Goal: Task Accomplishment & Management: Complete application form

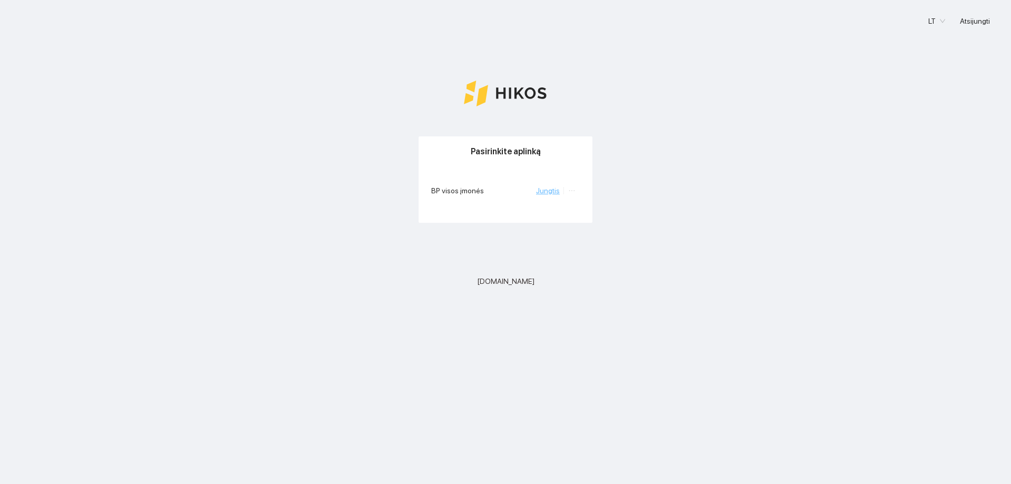
click at [555, 190] on link "Jungtis" at bounding box center [548, 190] width 24 height 8
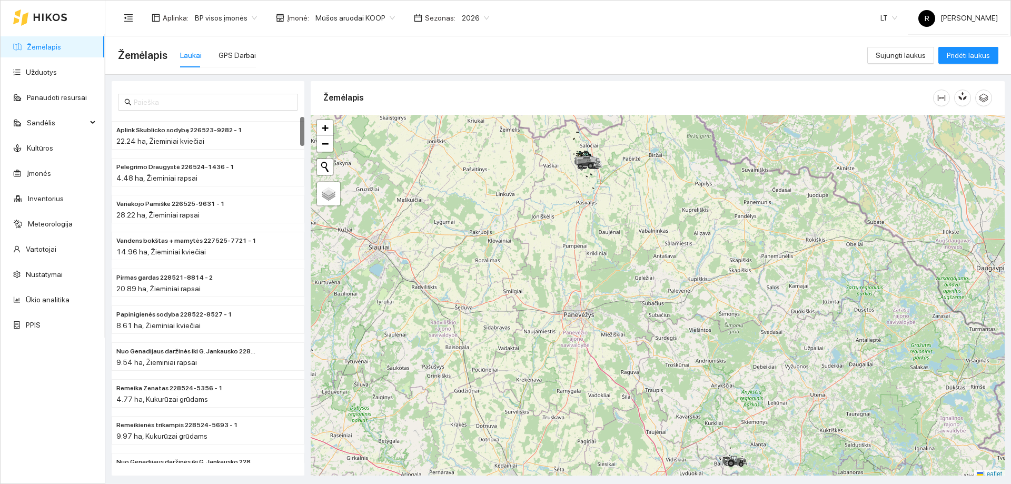
scroll to position [3, 0]
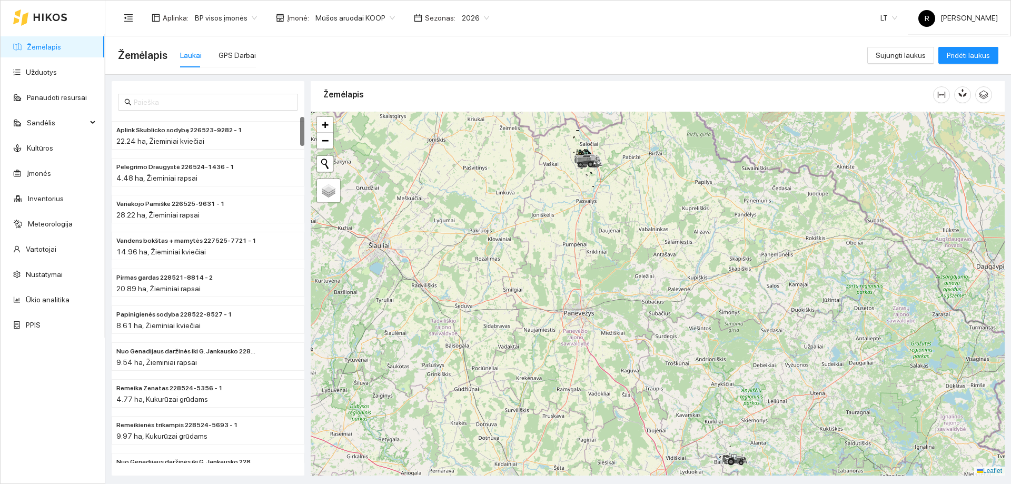
drag, startPoint x: 559, startPoint y: 246, endPoint x: 555, endPoint y: 181, distance: 65.4
click at [553, 181] on div at bounding box center [658, 294] width 694 height 364
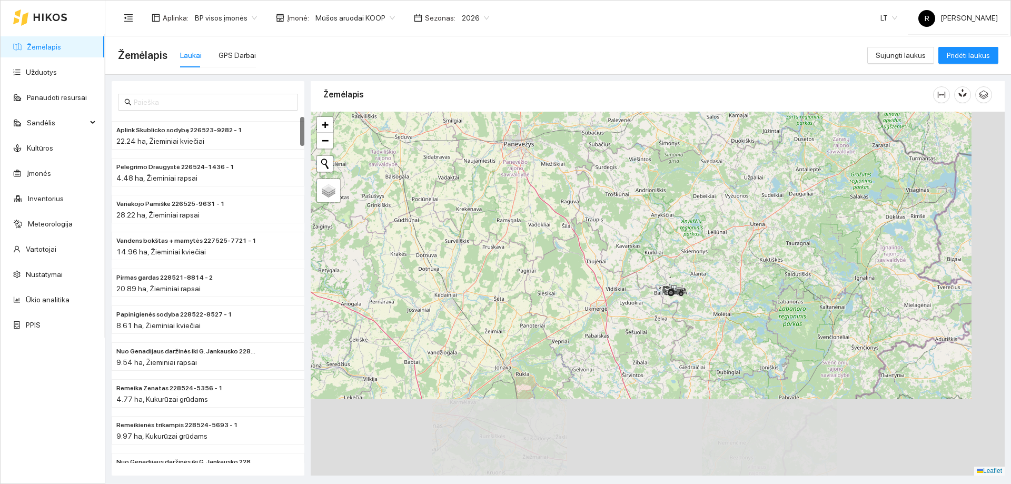
drag, startPoint x: 639, startPoint y: 292, endPoint x: 629, endPoint y: 295, distance: 10.5
click at [585, 202] on div at bounding box center [658, 294] width 694 height 364
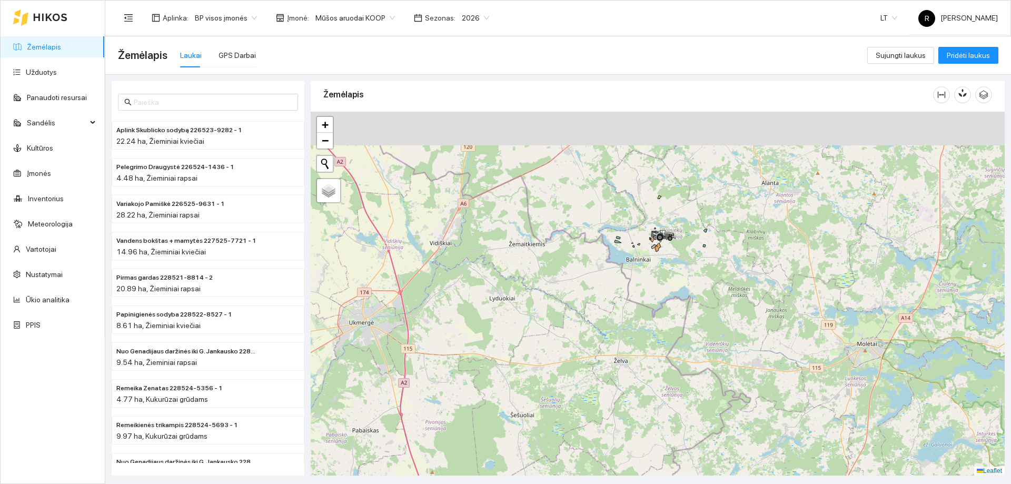
drag, startPoint x: 628, startPoint y: 236, endPoint x: 640, endPoint y: 286, distance: 51.4
click at [640, 285] on div at bounding box center [658, 294] width 694 height 364
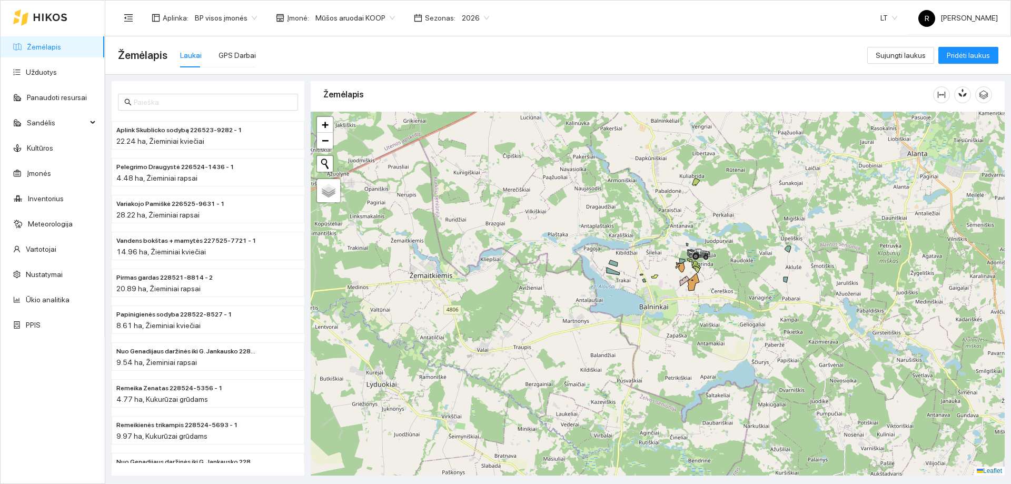
drag, startPoint x: 679, startPoint y: 251, endPoint x: 695, endPoint y: 315, distance: 66.3
click at [695, 314] on div at bounding box center [658, 294] width 694 height 364
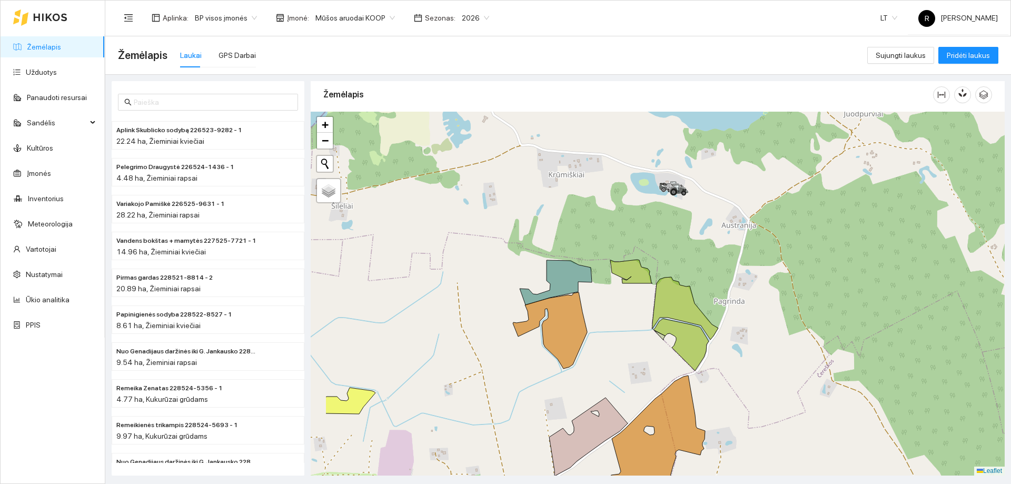
drag, startPoint x: 688, startPoint y: 254, endPoint x: 768, endPoint y: 386, distance: 153.4
click at [767, 386] on div at bounding box center [658, 294] width 694 height 364
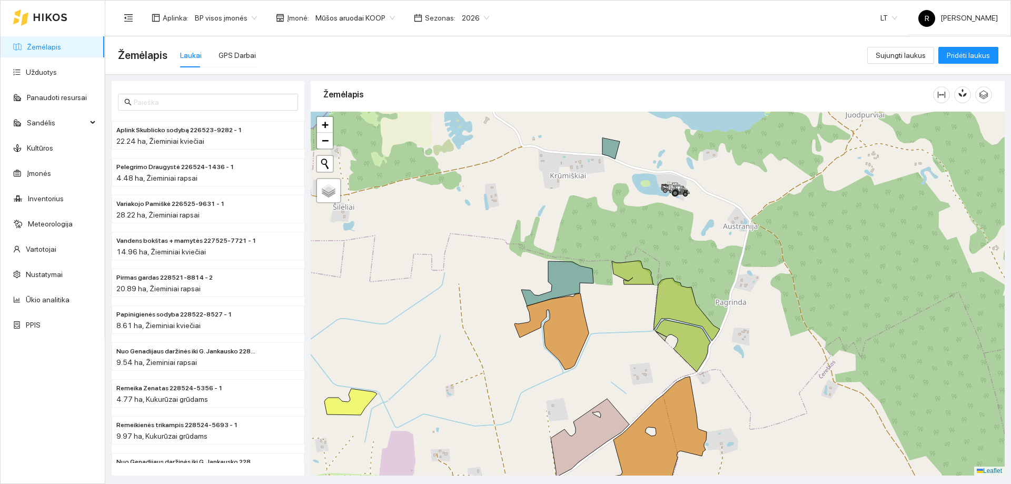
drag, startPoint x: 440, startPoint y: 219, endPoint x: 452, endPoint y: 232, distance: 17.1
click at [451, 231] on div at bounding box center [658, 294] width 694 height 364
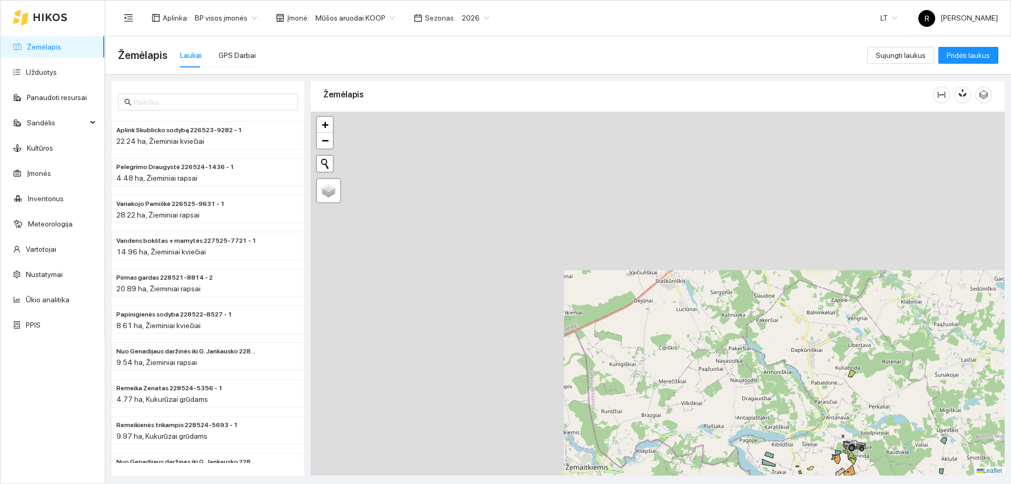
drag, startPoint x: 442, startPoint y: 224, endPoint x: 803, endPoint y: 428, distance: 414.2
click at [803, 428] on div at bounding box center [658, 294] width 694 height 364
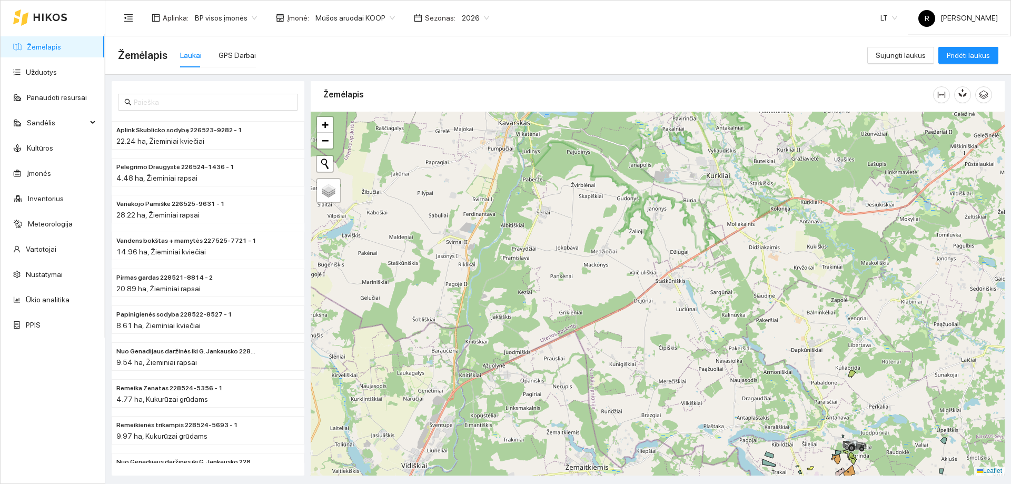
click at [691, 290] on div at bounding box center [658, 294] width 694 height 364
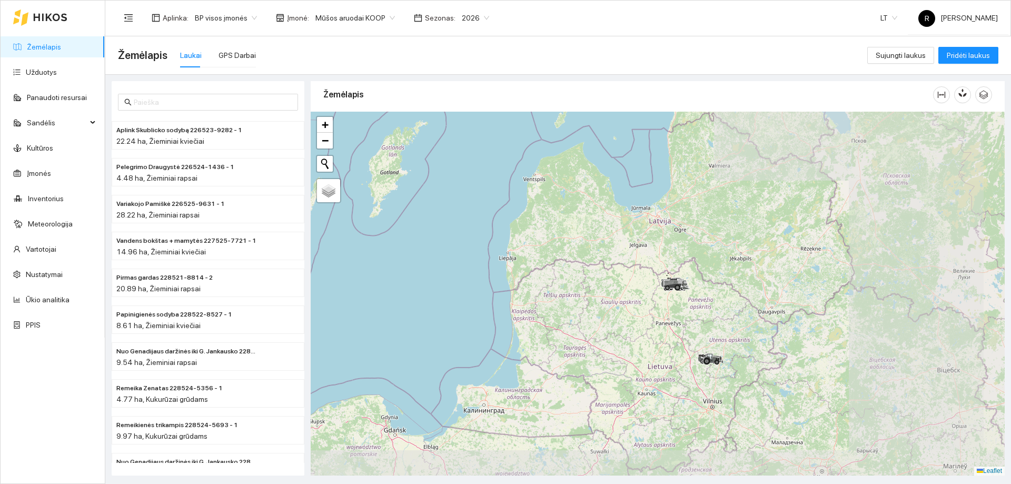
drag, startPoint x: 687, startPoint y: 251, endPoint x: 678, endPoint y: 296, distance: 45.7
click at [683, 289] on icon at bounding box center [675, 284] width 29 height 13
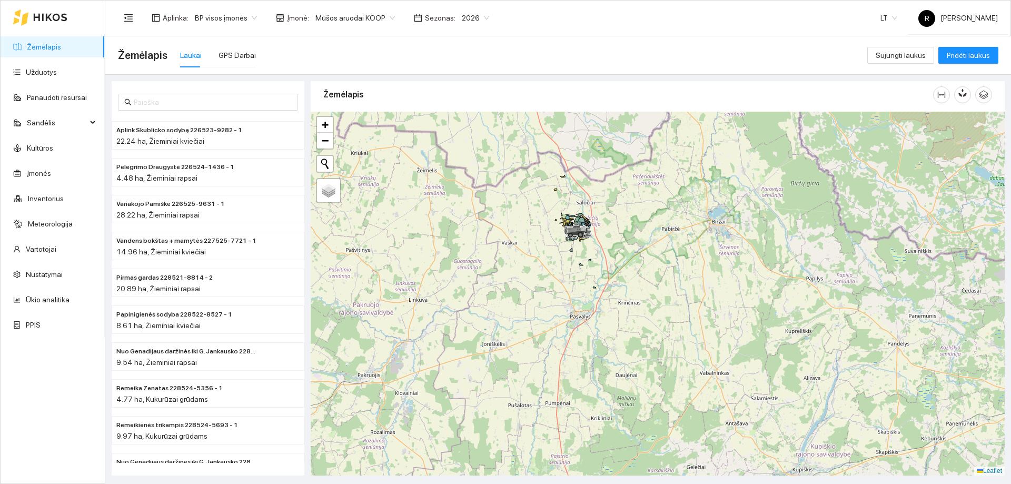
drag, startPoint x: 638, startPoint y: 265, endPoint x: 686, endPoint y: 330, distance: 80.9
click at [686, 330] on div at bounding box center [658, 294] width 694 height 364
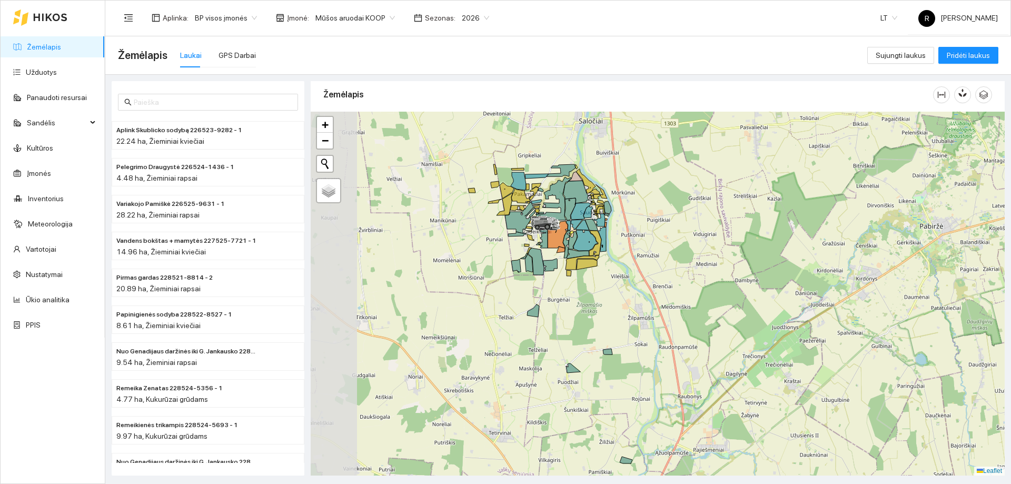
drag, startPoint x: 674, startPoint y: 283, endPoint x: 743, endPoint y: 314, distance: 75.2
click at [743, 314] on div at bounding box center [658, 294] width 694 height 364
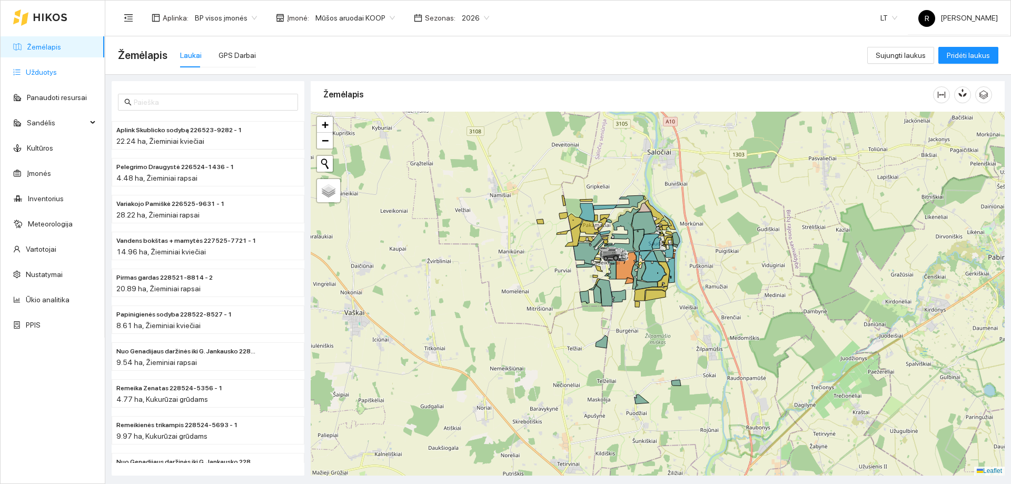
click at [33, 72] on link "Užduotys" at bounding box center [41, 72] width 31 height 8
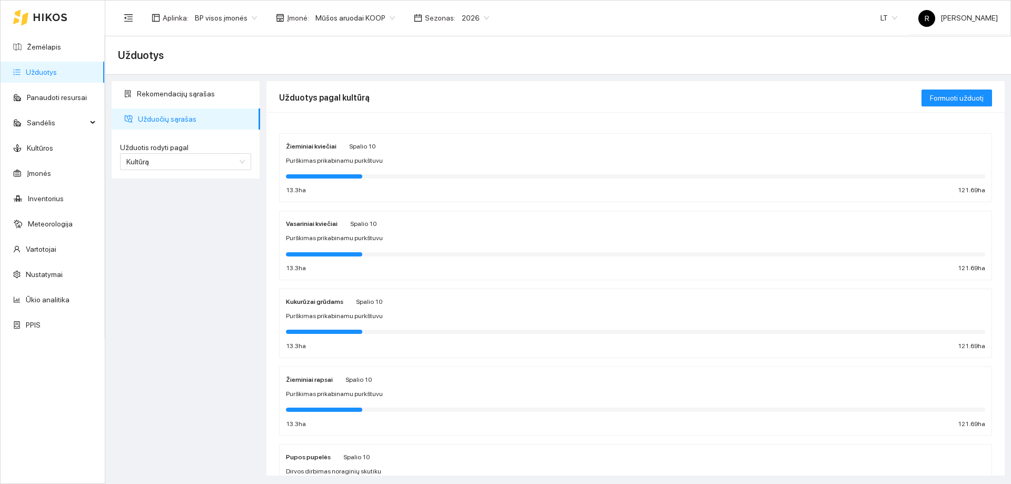
click at [309, 378] on strong "Žieminiai rapsai" at bounding box center [309, 379] width 47 height 7
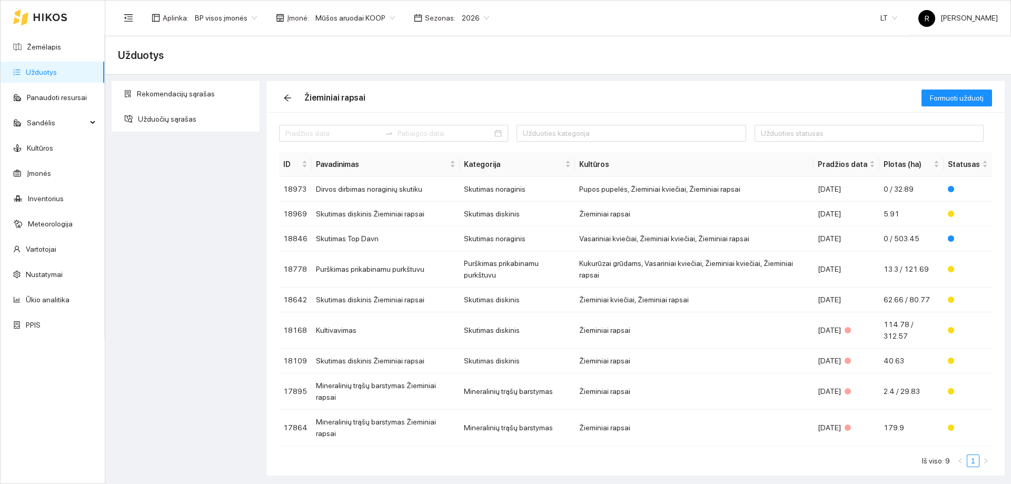
click at [28, 74] on link "Užduotys" at bounding box center [41, 72] width 31 height 8
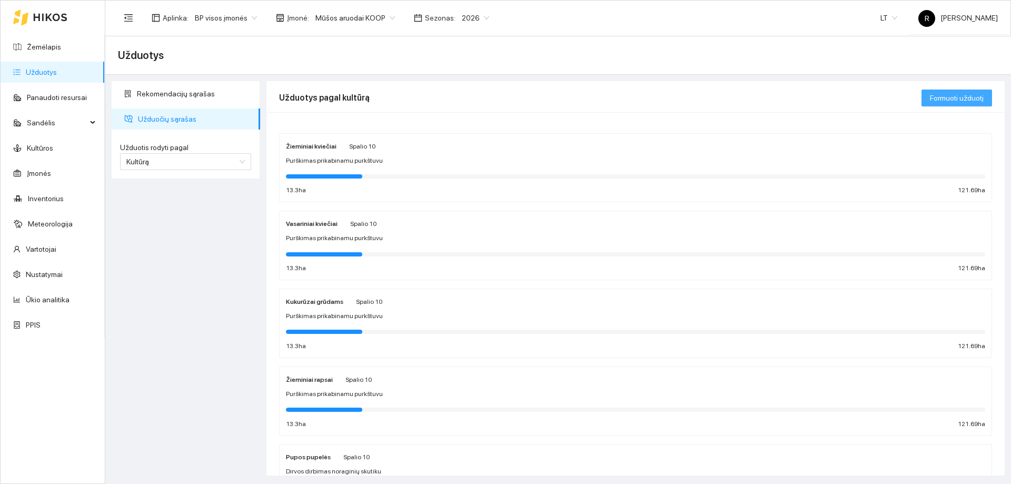
click at [965, 101] on span "Formuoti užduotį" at bounding box center [957, 98] width 54 height 12
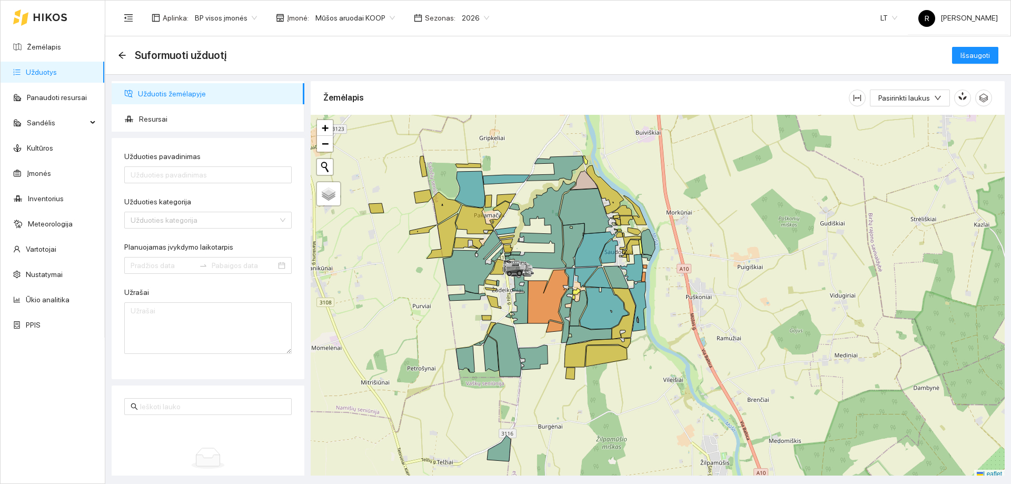
scroll to position [3, 0]
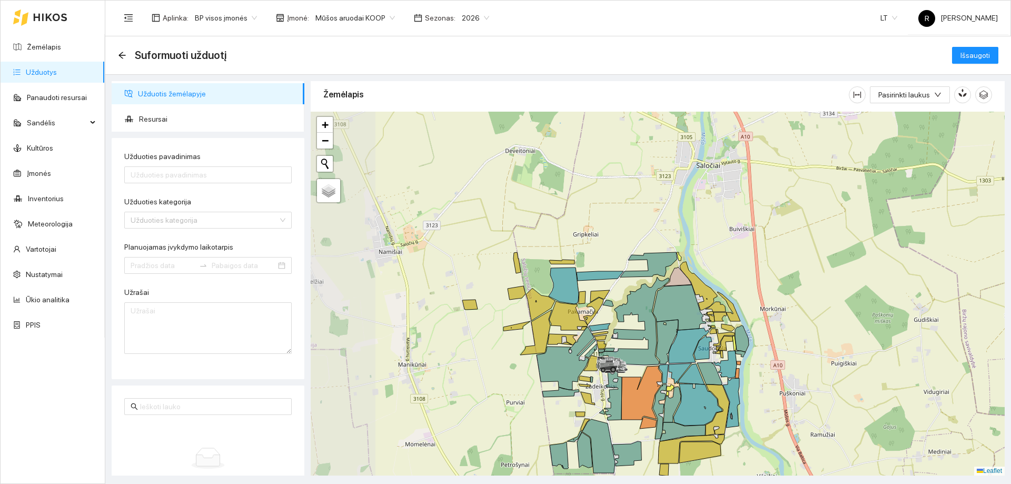
drag, startPoint x: 708, startPoint y: 218, endPoint x: 798, endPoint y: 299, distance: 121.6
click at [797, 308] on div at bounding box center [658, 294] width 694 height 364
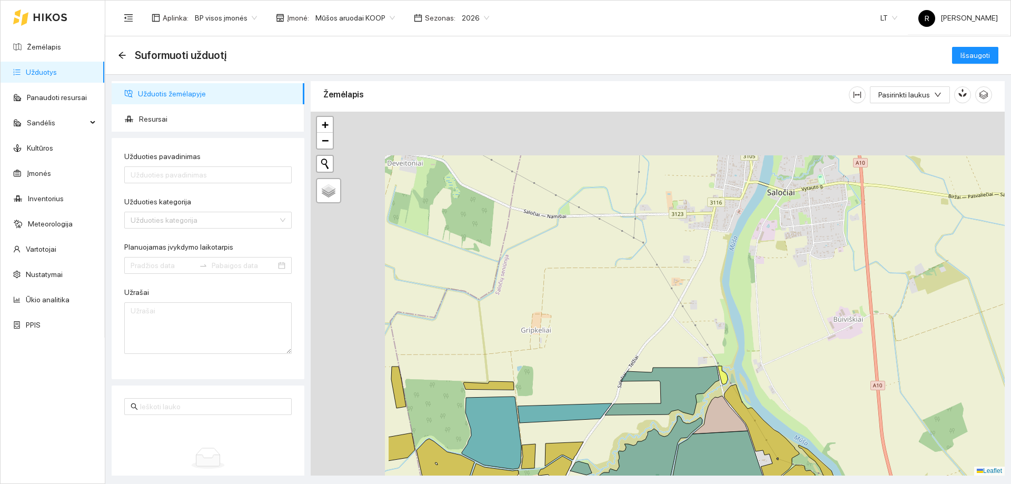
drag, startPoint x: 544, startPoint y: 187, endPoint x: 699, endPoint y: 309, distance: 197.3
click at [699, 309] on div at bounding box center [658, 294] width 694 height 364
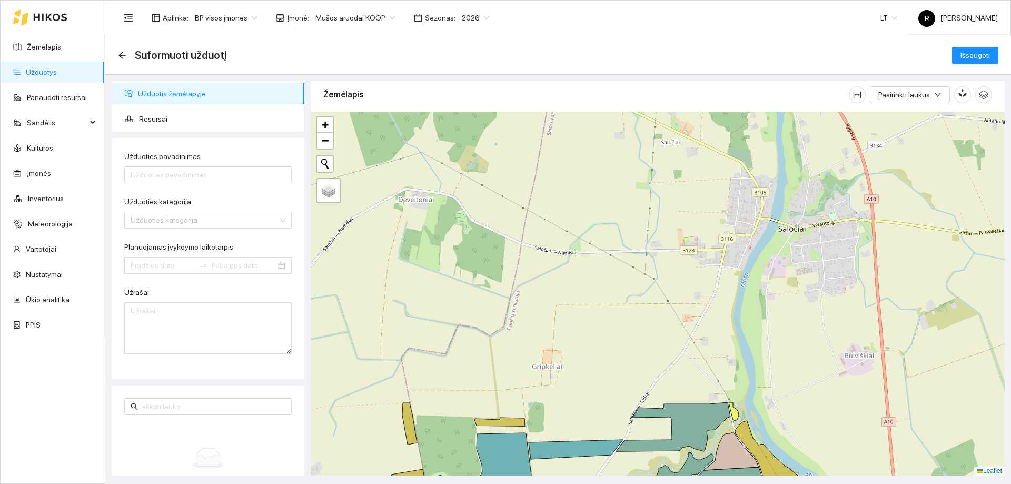
drag, startPoint x: 629, startPoint y: 226, endPoint x: 650, endPoint y: 344, distance: 119.8
click at [650, 344] on div at bounding box center [658, 294] width 694 height 364
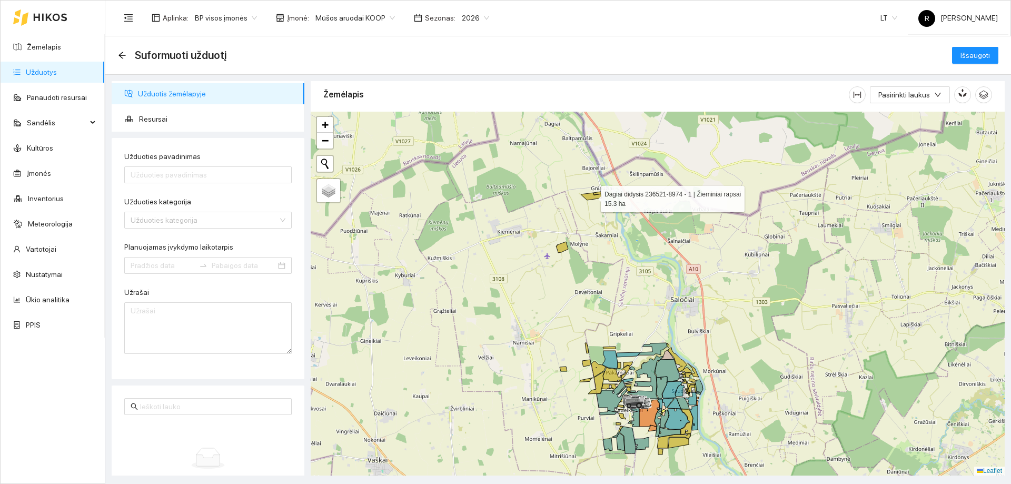
click at [593, 198] on icon at bounding box center [591, 196] width 21 height 7
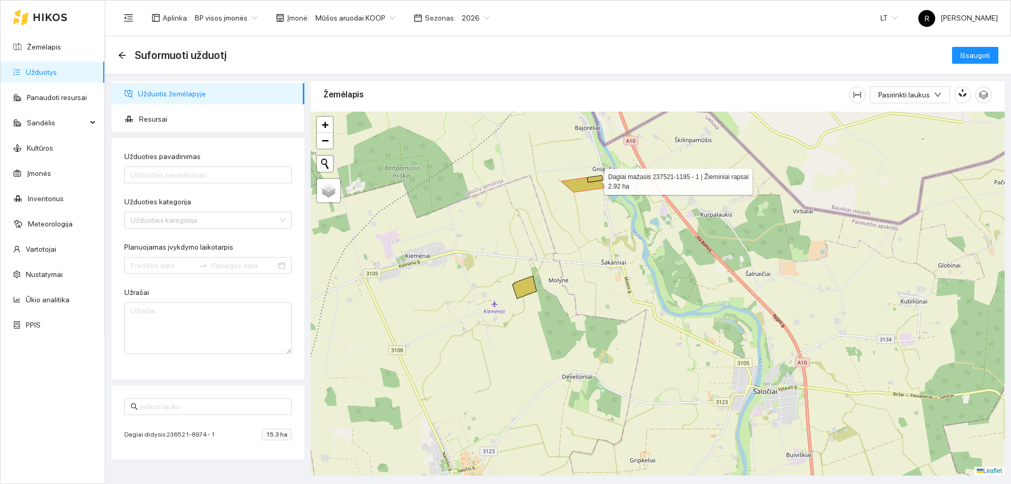
click at [598, 180] on icon at bounding box center [595, 178] width 16 height 7
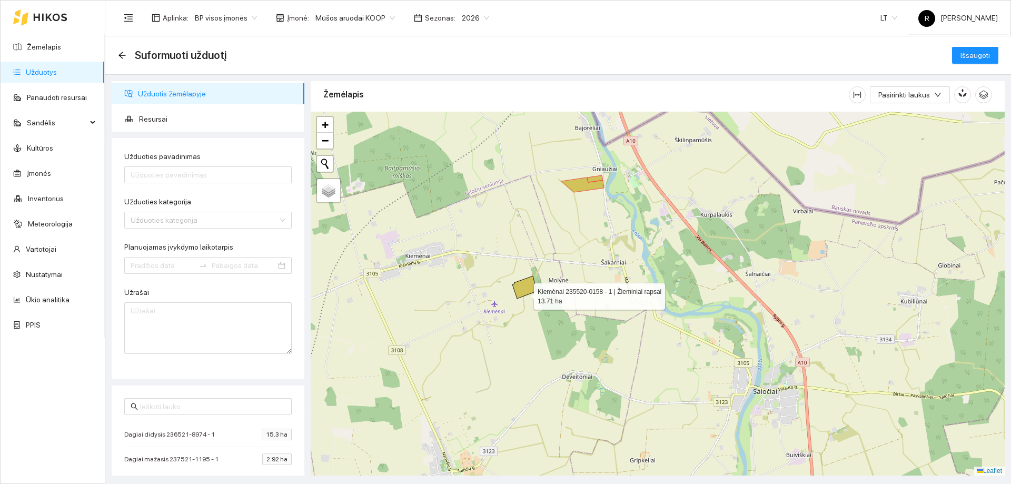
click at [525, 294] on icon at bounding box center [524, 287] width 24 height 23
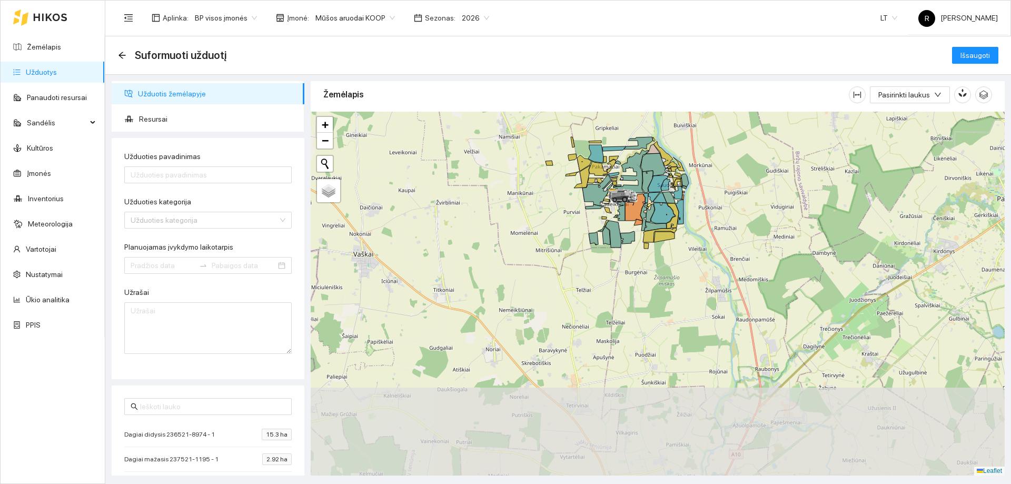
drag, startPoint x: 647, startPoint y: 333, endPoint x: 615, endPoint y: 91, distance: 245.0
click at [615, 91] on div "Žemėlapis Pasirinkti laukus" at bounding box center [658, 275] width 694 height 395
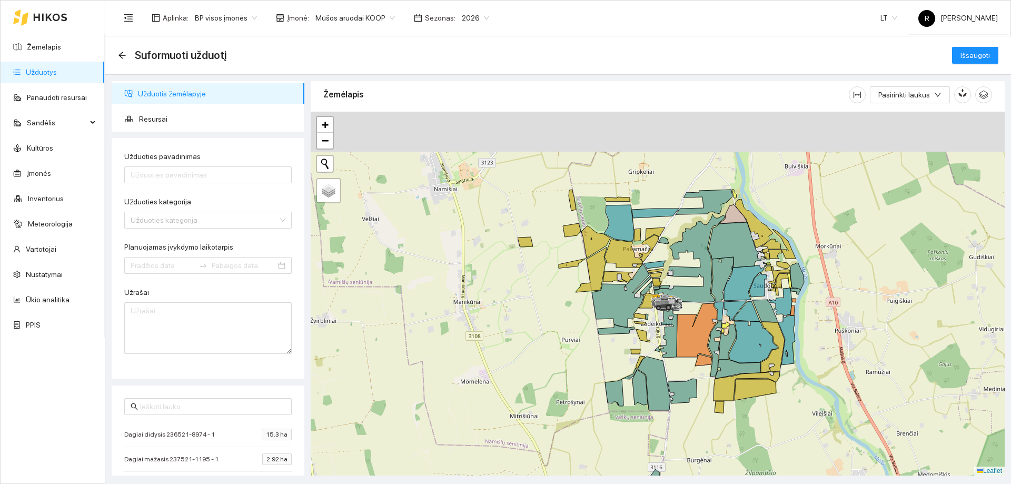
drag, startPoint x: 571, startPoint y: 181, endPoint x: 537, endPoint y: 293, distance: 117.3
click at [537, 293] on div at bounding box center [658, 294] width 694 height 364
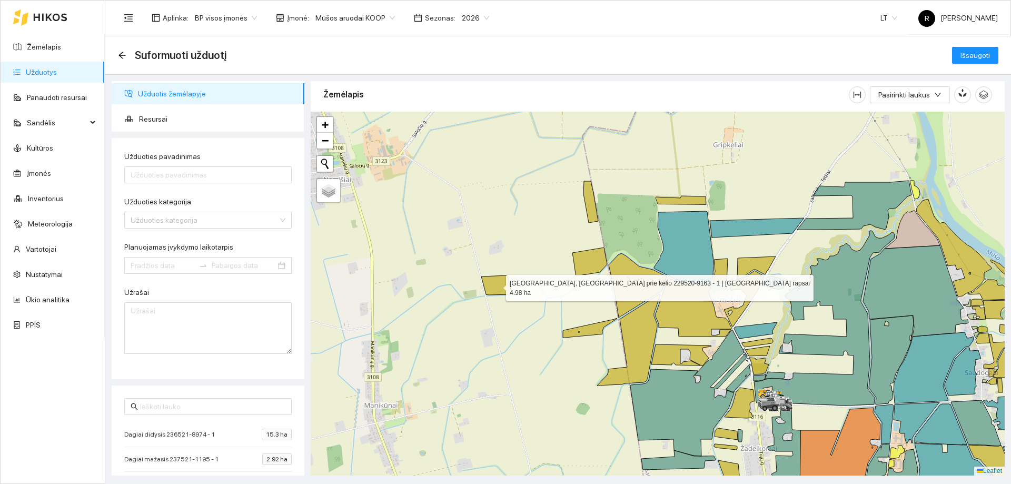
click at [492, 289] on icon at bounding box center [496, 284] width 31 height 19
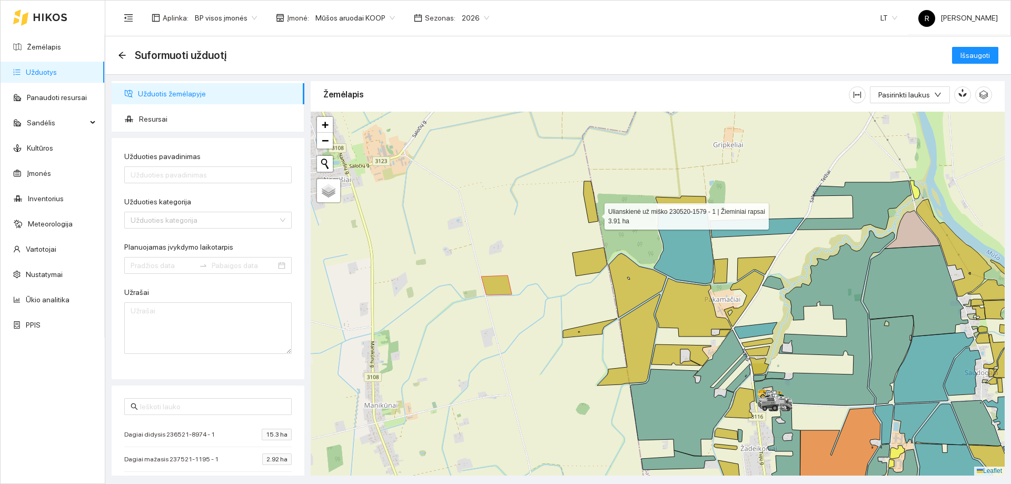
click at [595, 214] on icon at bounding box center [591, 202] width 15 height 42
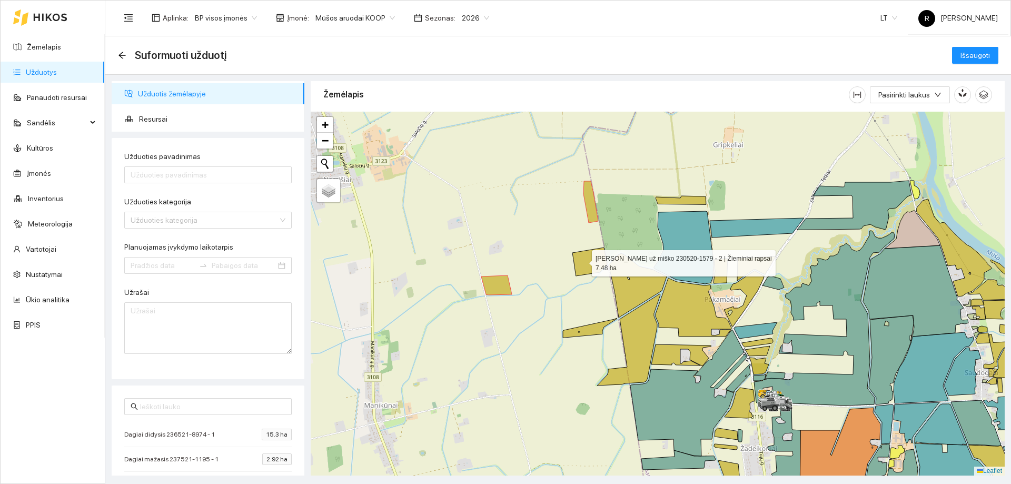
click at [583, 261] on icon at bounding box center [590, 262] width 35 height 28
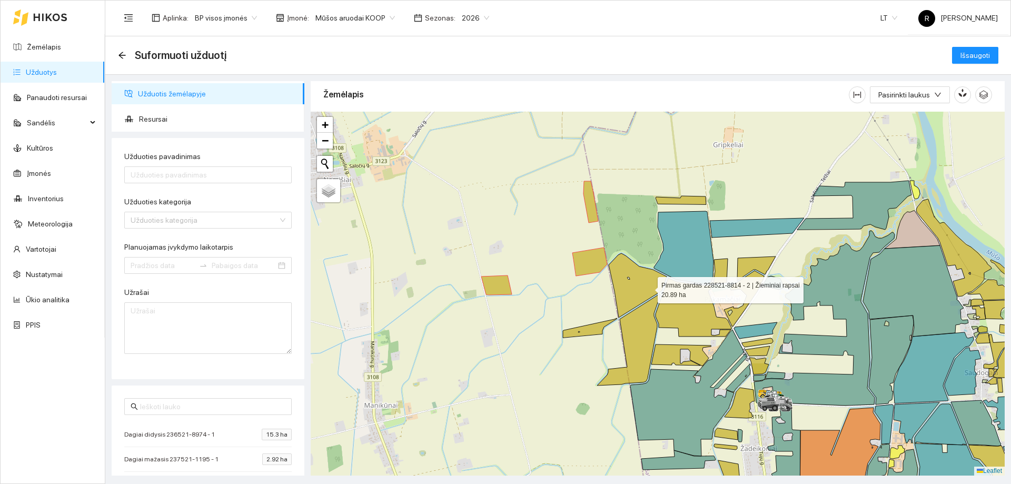
click at [648, 288] on icon at bounding box center [638, 285] width 58 height 64
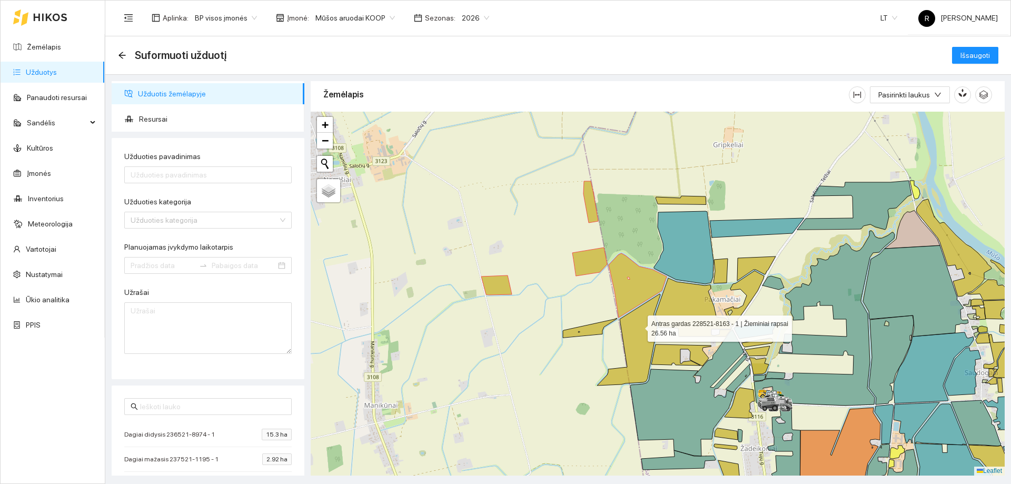
click at [638, 326] on icon at bounding box center [628, 340] width 63 height 92
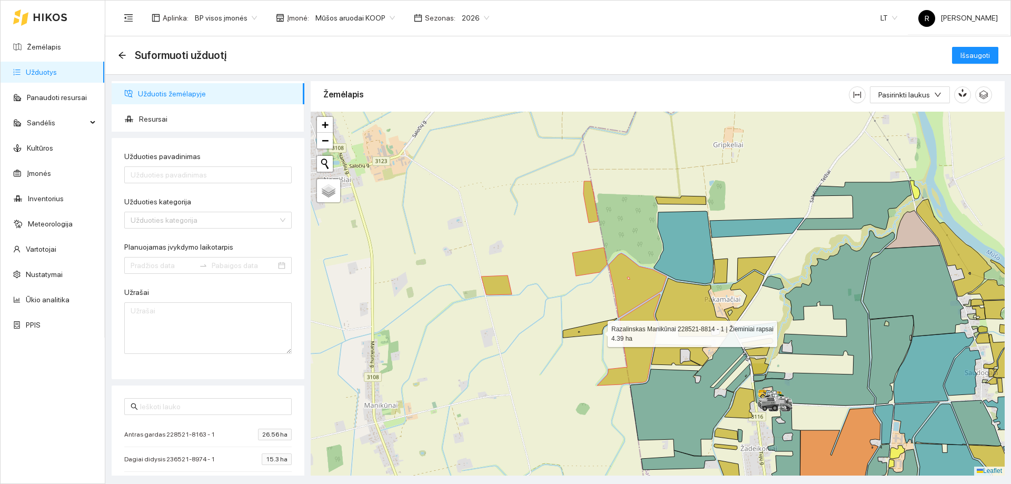
click at [598, 332] on icon at bounding box center [590, 327] width 54 height 19
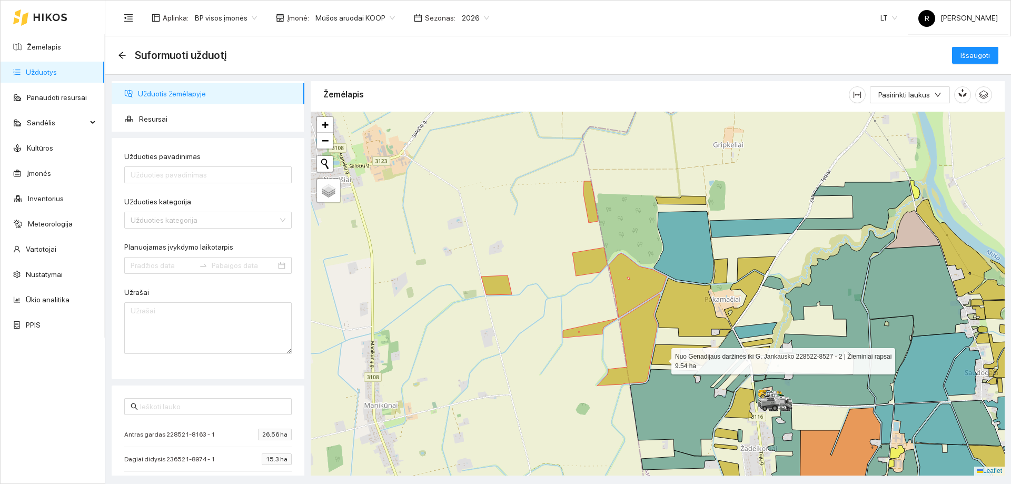
click at [663, 359] on icon at bounding box center [682, 355] width 60 height 22
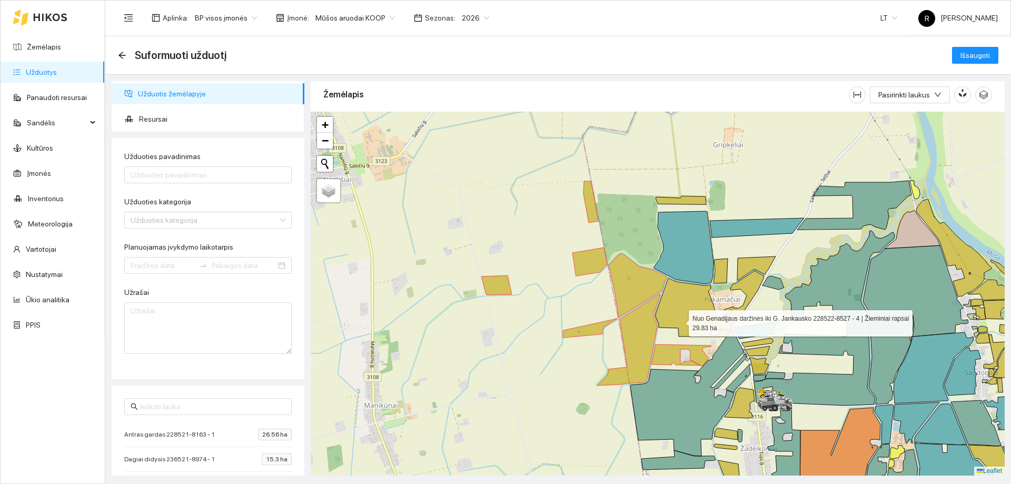
click at [679, 321] on icon at bounding box center [694, 307] width 76 height 58
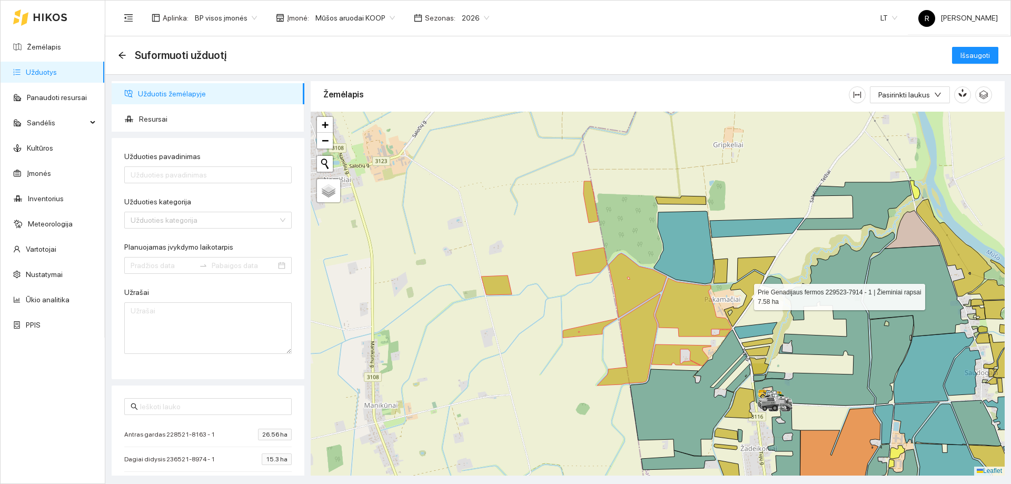
click at [752, 284] on icon at bounding box center [744, 299] width 40 height 56
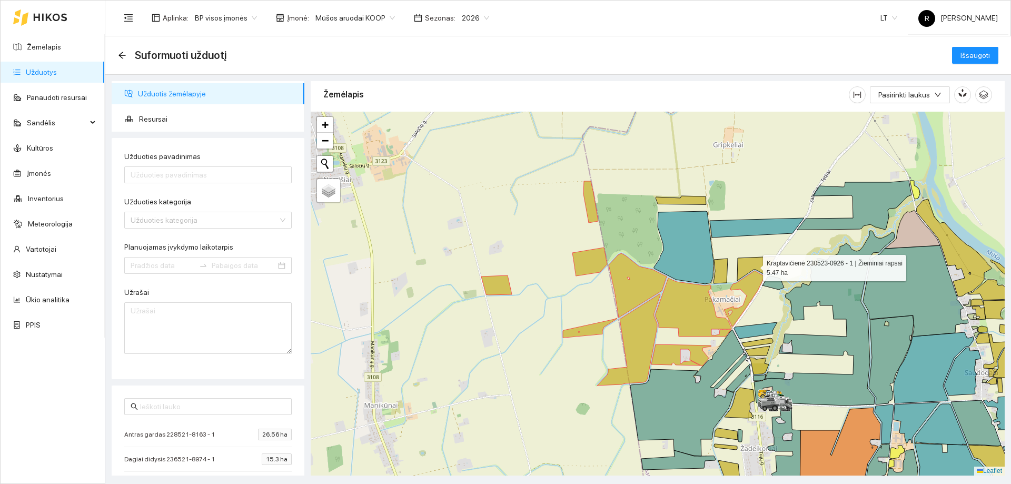
click at [757, 265] on icon at bounding box center [756, 269] width 38 height 24
click at [721, 268] on icon at bounding box center [721, 271] width 14 height 25
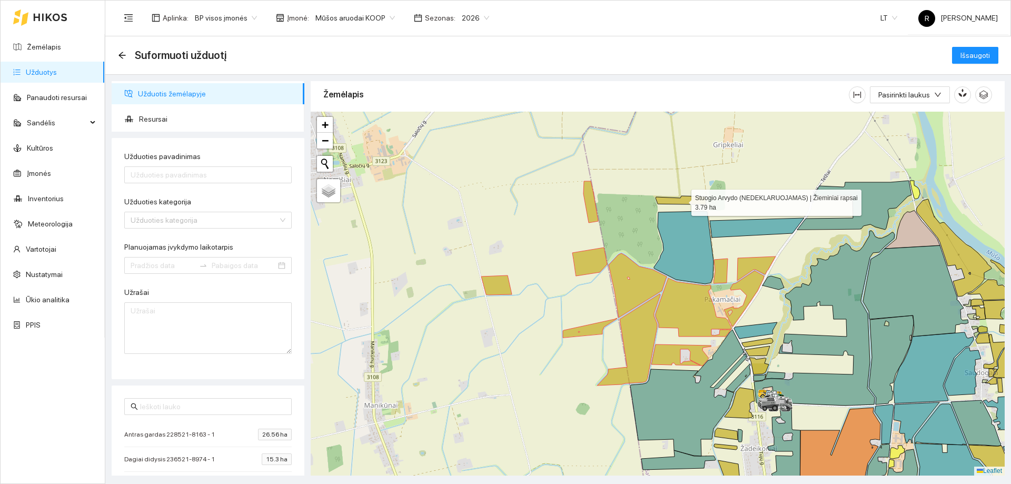
click at [680, 200] on icon at bounding box center [681, 200] width 51 height 8
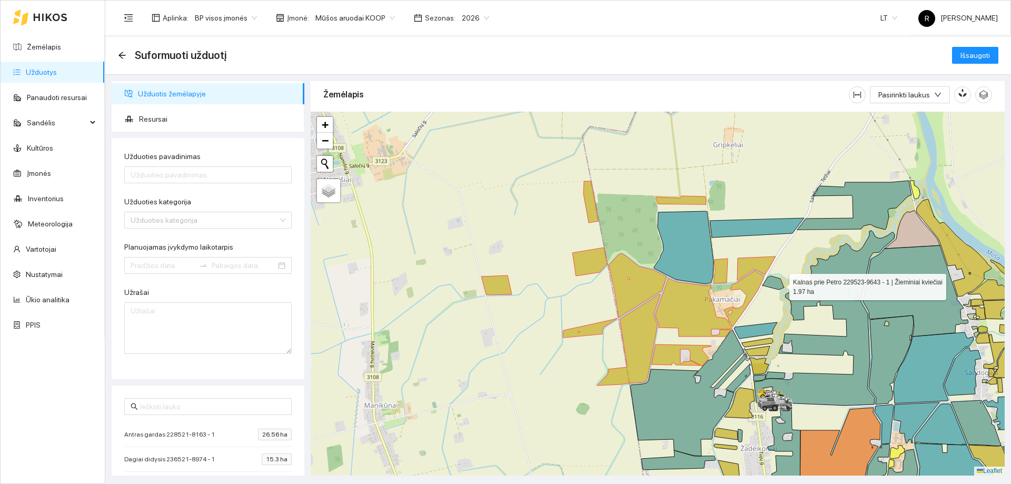
click at [780, 284] on icon at bounding box center [774, 283] width 22 height 14
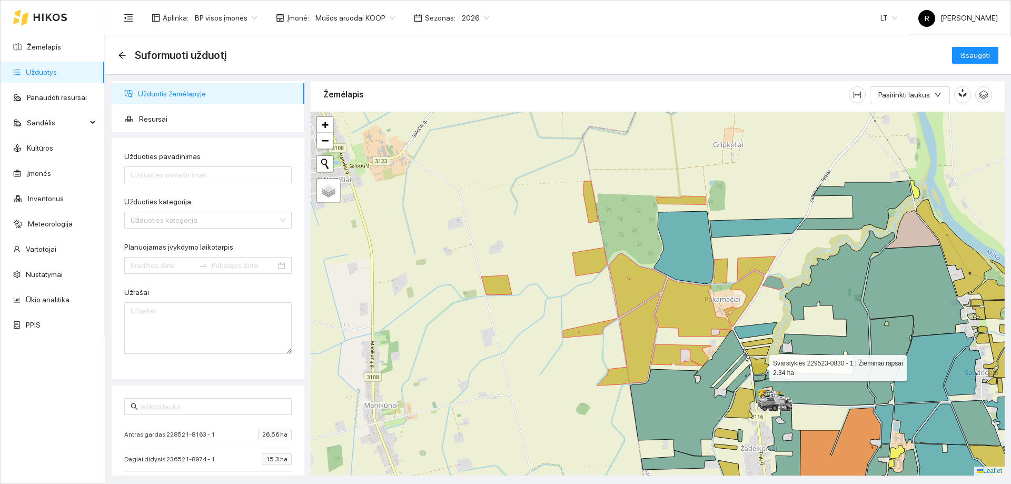
click at [760, 366] on icon at bounding box center [759, 366] width 19 height 17
click at [761, 352] on icon at bounding box center [757, 351] width 25 height 10
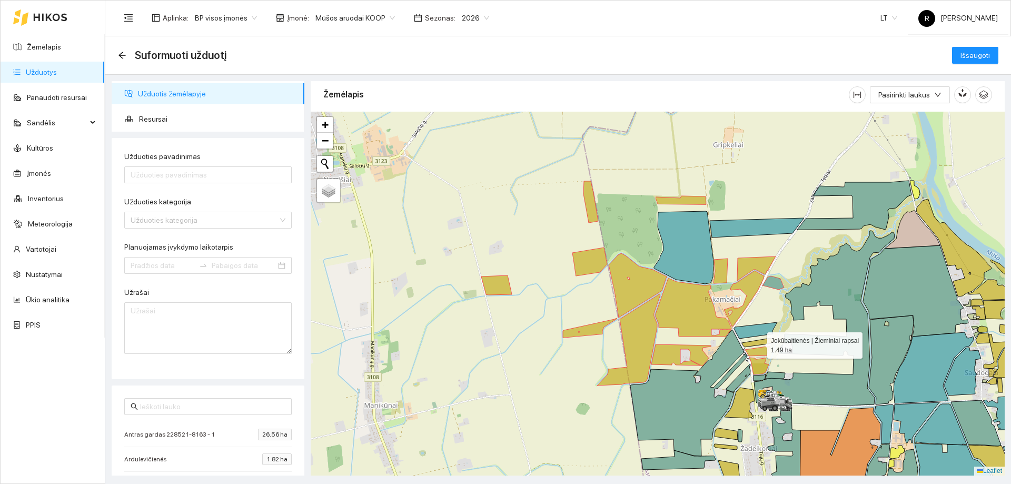
click at [762, 345] on icon at bounding box center [757, 342] width 31 height 9
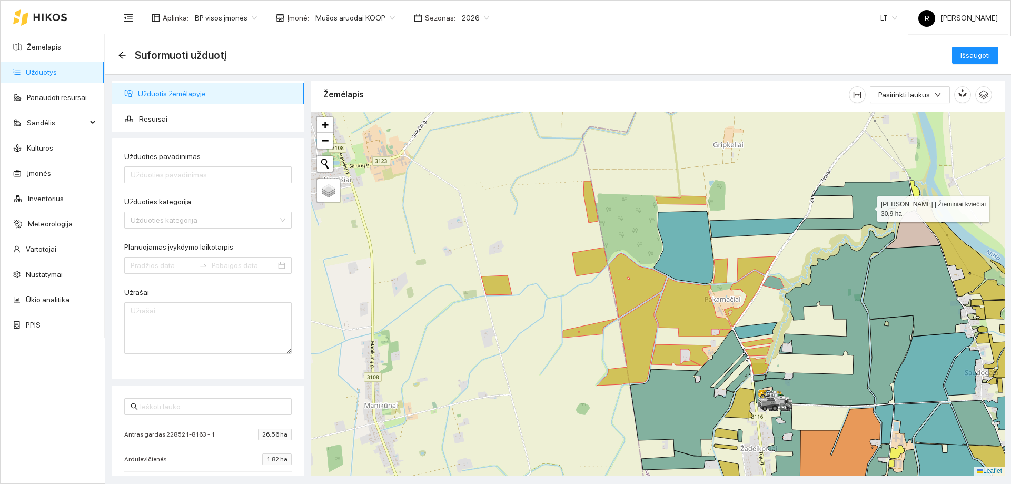
click at [868, 206] on icon at bounding box center [854, 205] width 114 height 49
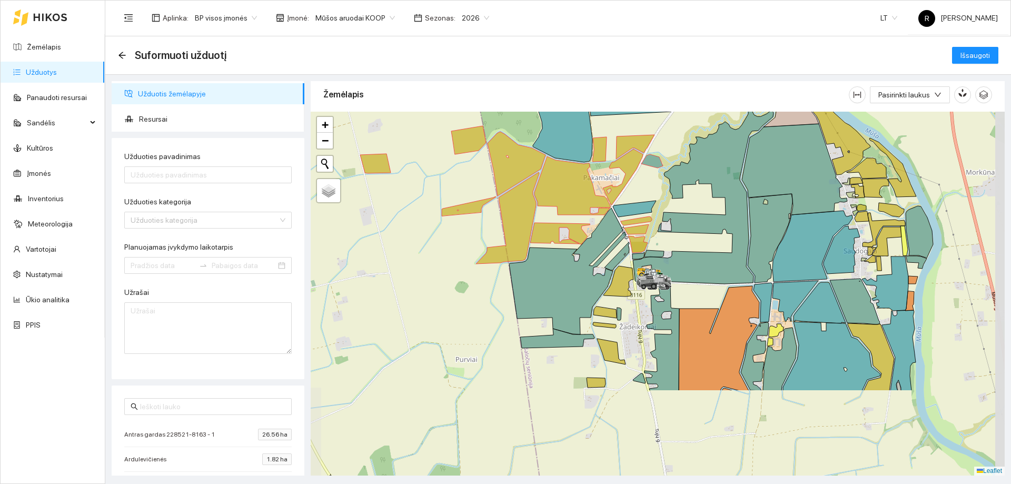
drag, startPoint x: 784, startPoint y: 191, endPoint x: 660, endPoint y: 68, distance: 174.3
click at [660, 68] on main "Suformuoti užduotį Išsaugoti Užduotis žemėlapyje Resursai Užduoties pavadinimas…" at bounding box center [558, 260] width 906 height 448
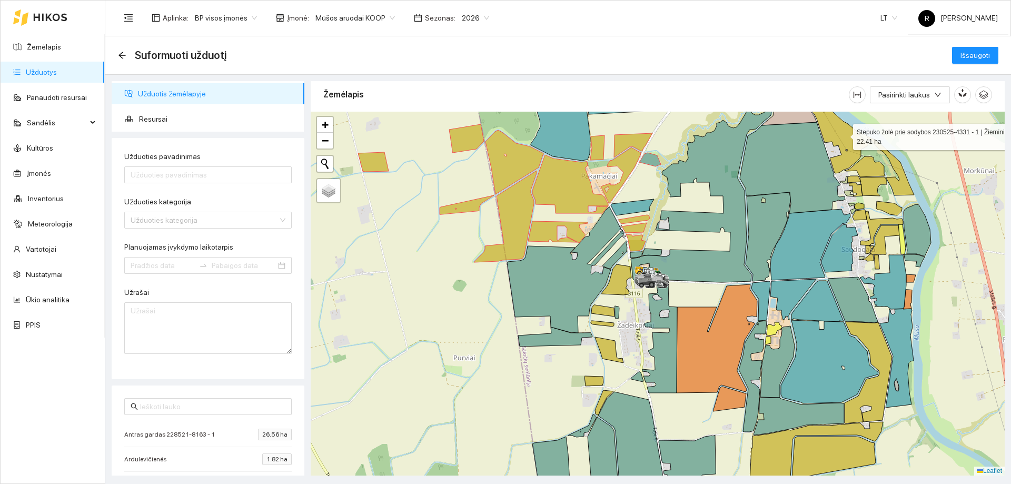
click at [844, 133] on icon at bounding box center [830, 124] width 75 height 97
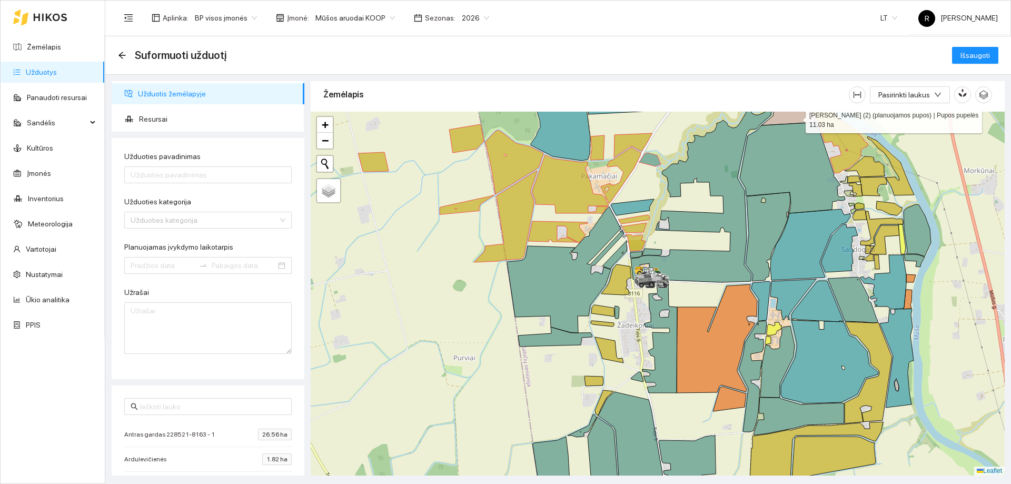
click at [796, 117] on icon at bounding box center [789, 106] width 55 height 38
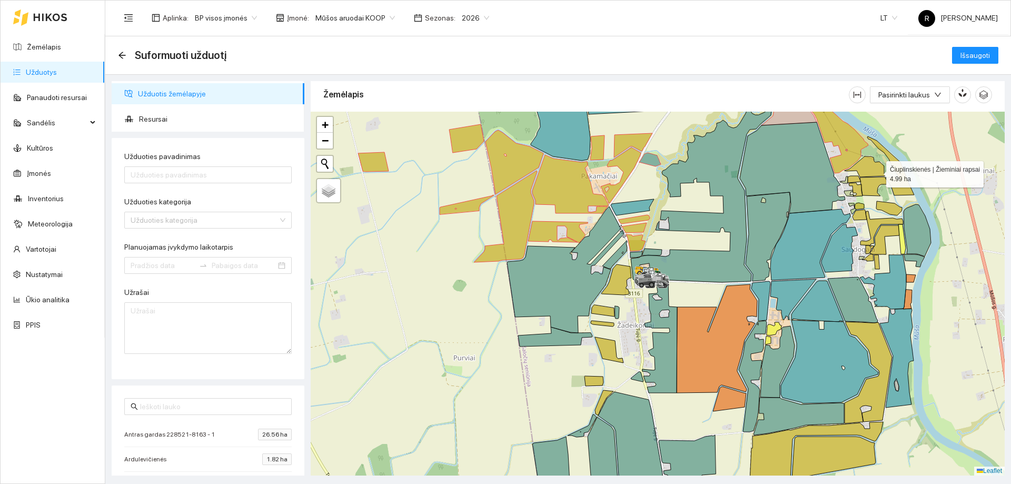
click at [876, 171] on icon at bounding box center [865, 166] width 41 height 21
click at [900, 186] on icon at bounding box center [890, 165] width 47 height 59
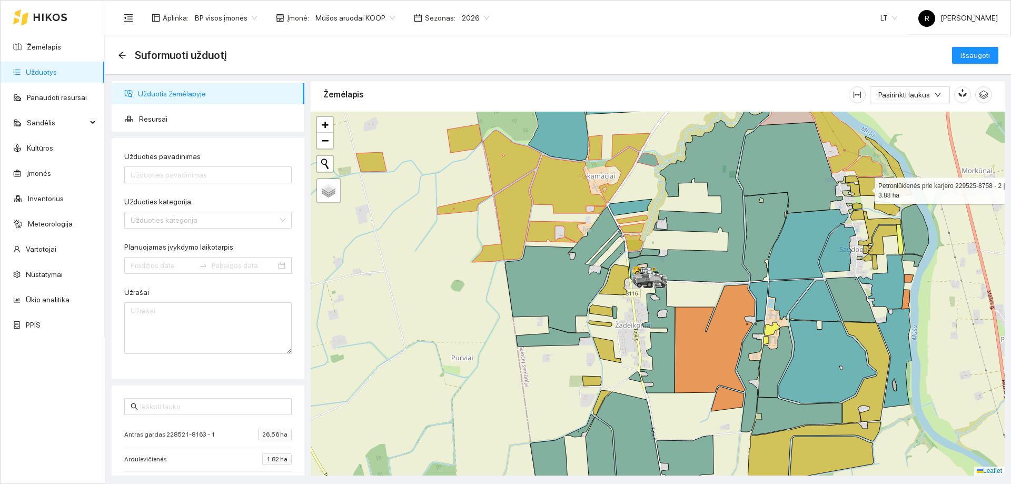
click at [865, 188] on icon at bounding box center [871, 186] width 27 height 19
click at [848, 192] on icon at bounding box center [846, 193] width 9 height 6
click at [859, 185] on icon at bounding box center [854, 190] width 14 height 14
click at [848, 196] on div at bounding box center [658, 294] width 694 height 364
click at [845, 199] on div at bounding box center [658, 294] width 694 height 364
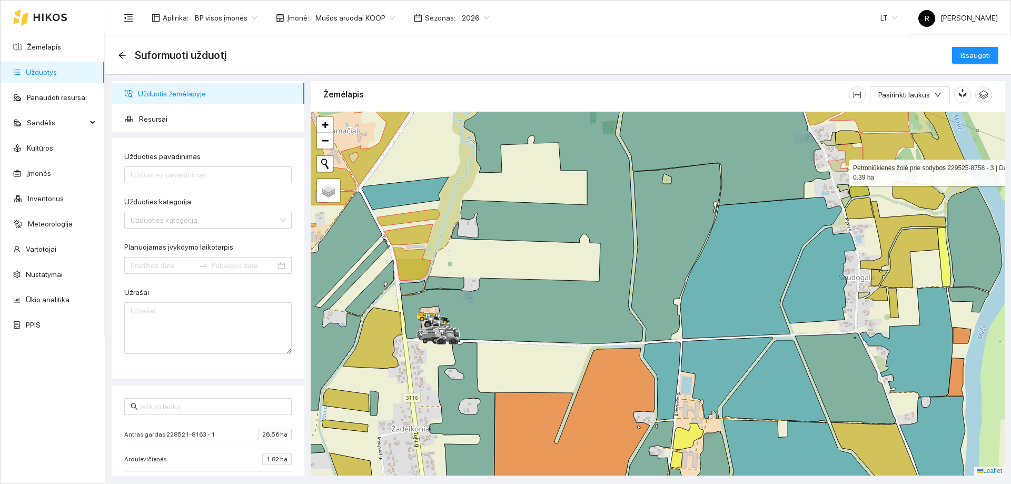
click at [840, 170] on icon at bounding box center [838, 165] width 19 height 13
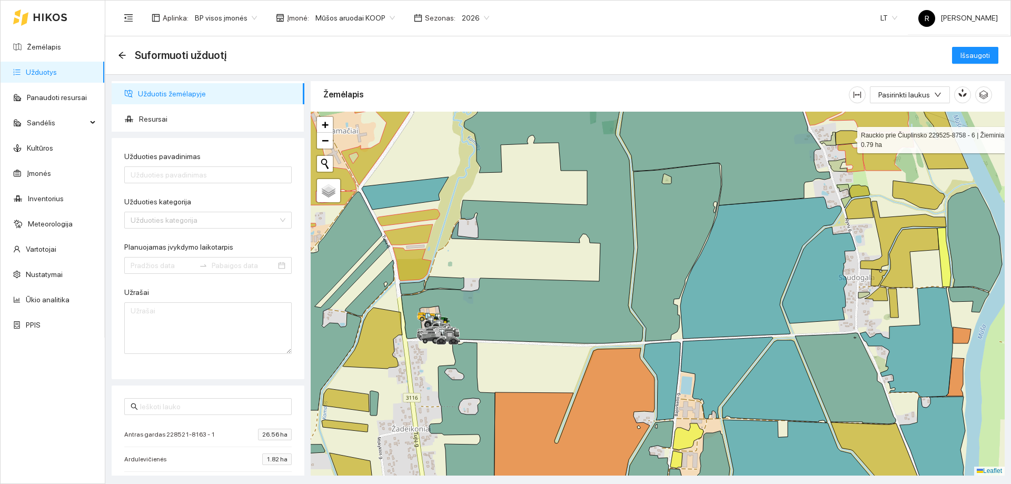
click at [853, 137] on icon at bounding box center [849, 138] width 26 height 14
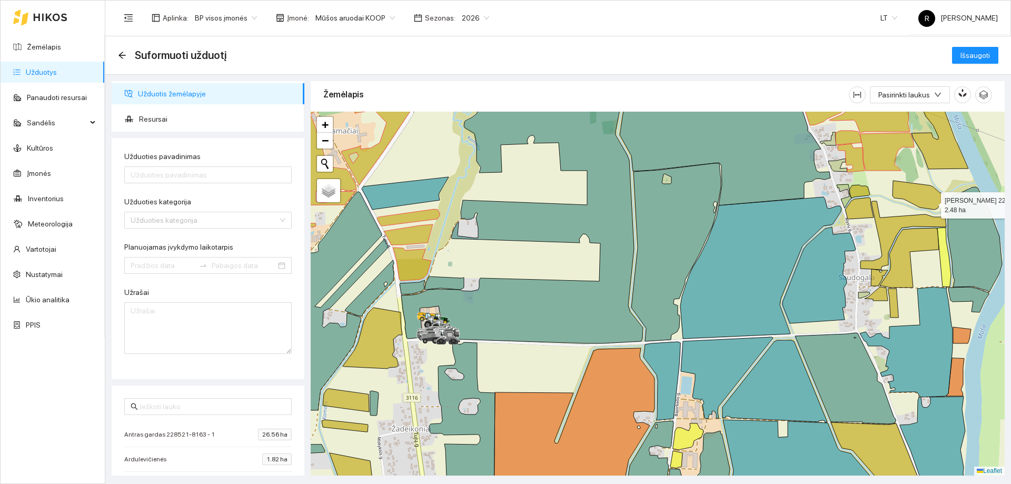
click at [932, 202] on icon at bounding box center [919, 195] width 52 height 29
click at [865, 218] on icon at bounding box center [859, 209] width 28 height 22
click at [862, 192] on icon at bounding box center [860, 191] width 21 height 13
click at [898, 228] on icon at bounding box center [904, 235] width 86 height 68
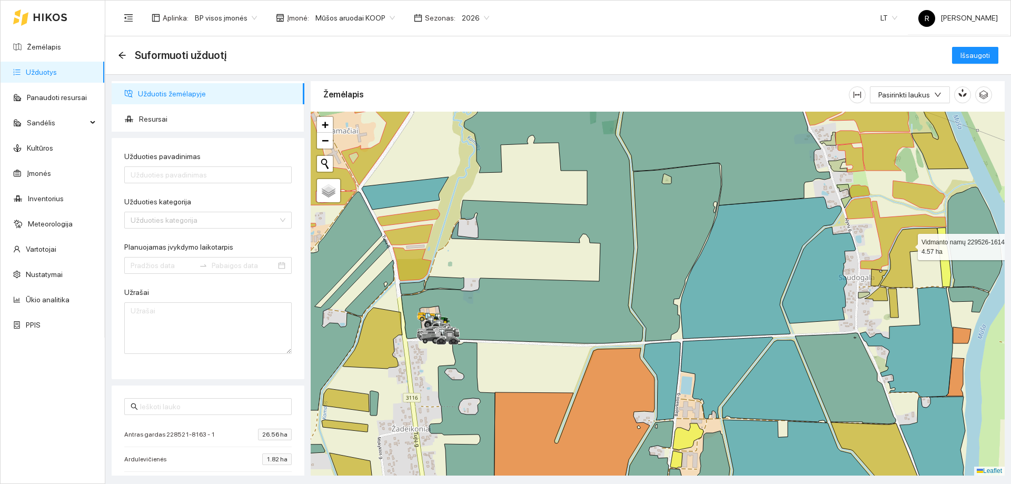
drag, startPoint x: 909, startPoint y: 244, endPoint x: 920, endPoint y: 259, distance: 18.0
click at [908, 244] on icon at bounding box center [909, 258] width 59 height 60
click at [980, 262] on icon at bounding box center [975, 239] width 54 height 105
click at [968, 304] on div at bounding box center [658, 294] width 694 height 364
click at [971, 295] on icon at bounding box center [969, 299] width 41 height 25
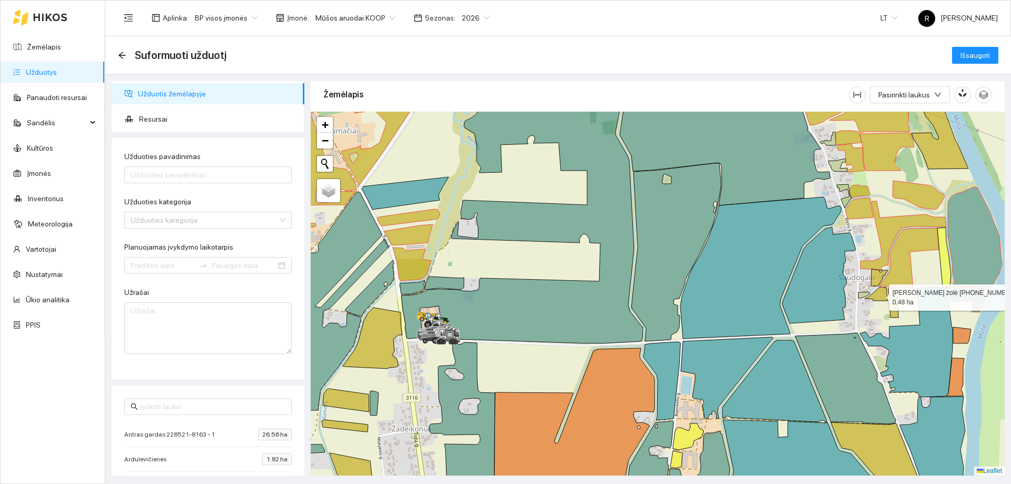
click at [879, 297] on icon at bounding box center [876, 294] width 23 height 14
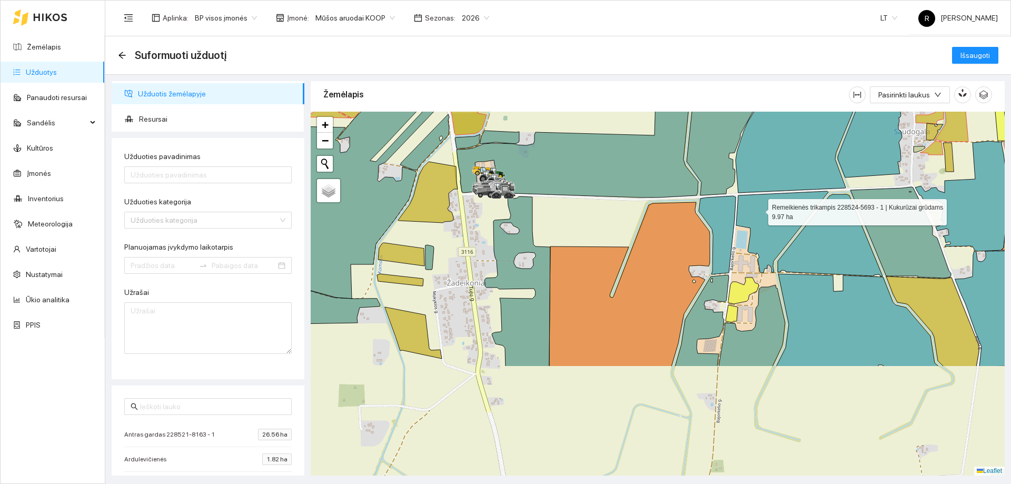
drag, startPoint x: 704, startPoint y: 356, endPoint x: 760, endPoint y: 208, distance: 158.2
click at [760, 208] on icon at bounding box center [782, 232] width 92 height 82
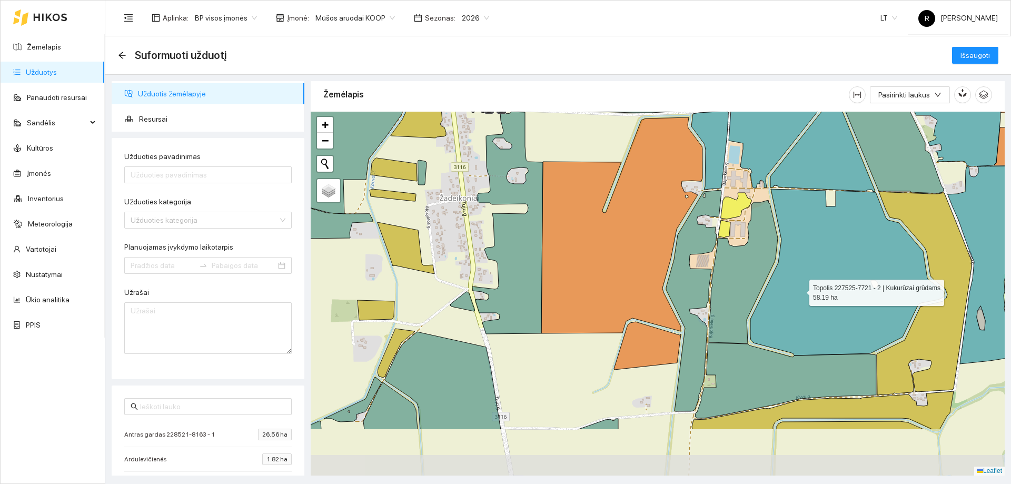
drag, startPoint x: 808, startPoint y: 374, endPoint x: 798, endPoint y: 277, distance: 98.5
click at [798, 277] on icon at bounding box center [848, 272] width 194 height 166
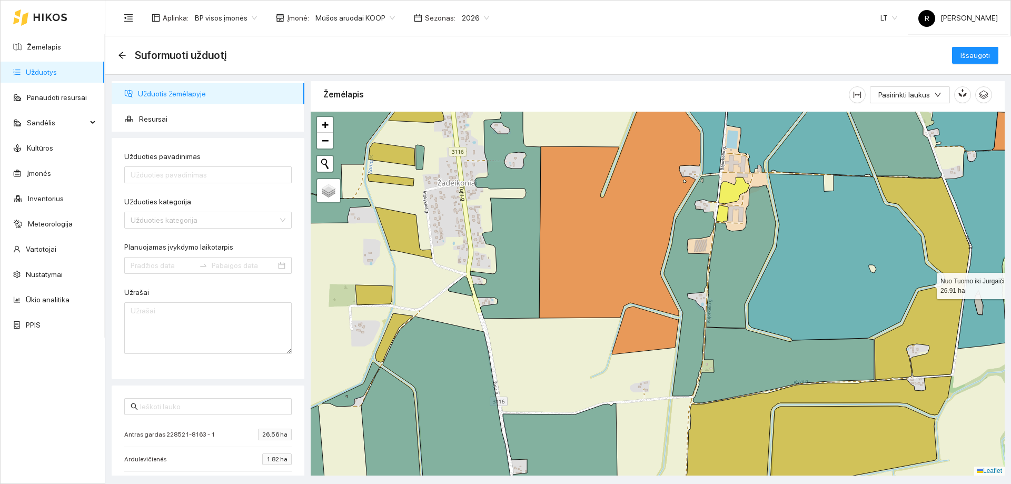
click at [942, 328] on icon at bounding box center [922, 277] width 95 height 203
click at [929, 396] on icon at bounding box center [818, 435] width 267 height 119
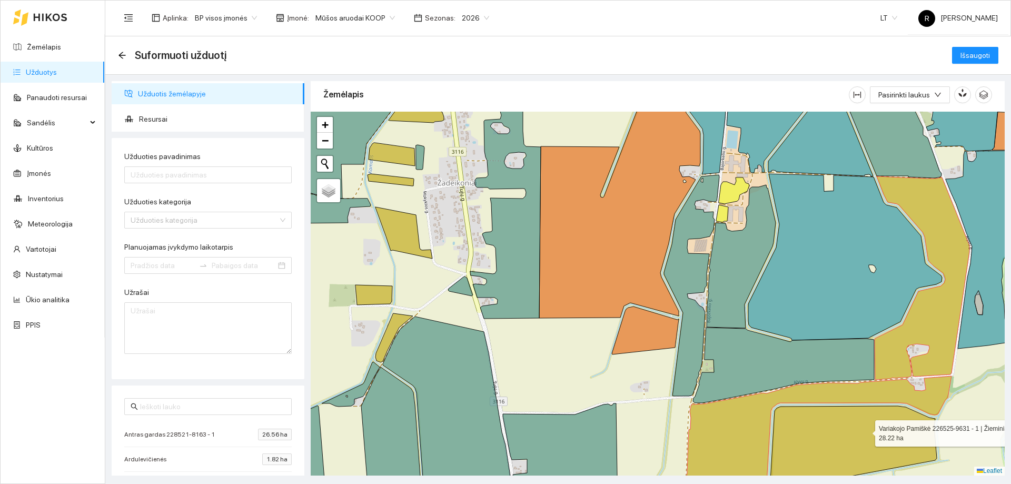
click at [866, 431] on icon at bounding box center [853, 448] width 167 height 85
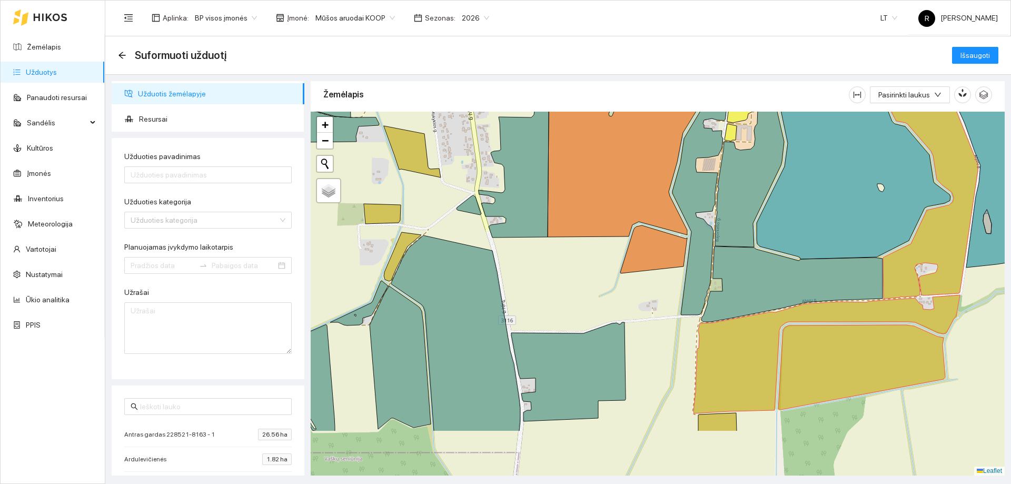
drag, startPoint x: 722, startPoint y: 409, endPoint x: 742, endPoint y: 269, distance: 141.6
click at [742, 295] on icon at bounding box center [827, 354] width 267 height 119
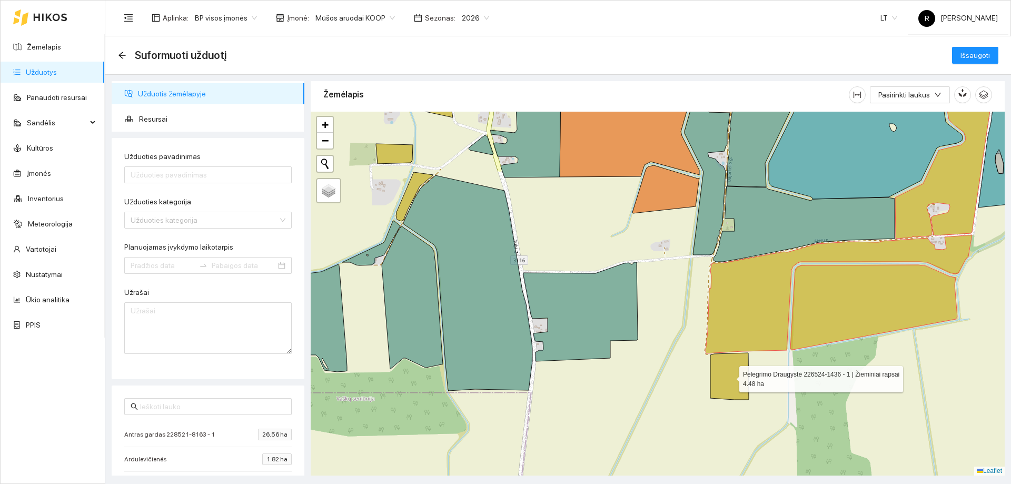
click at [734, 371] on icon at bounding box center [730, 376] width 38 height 47
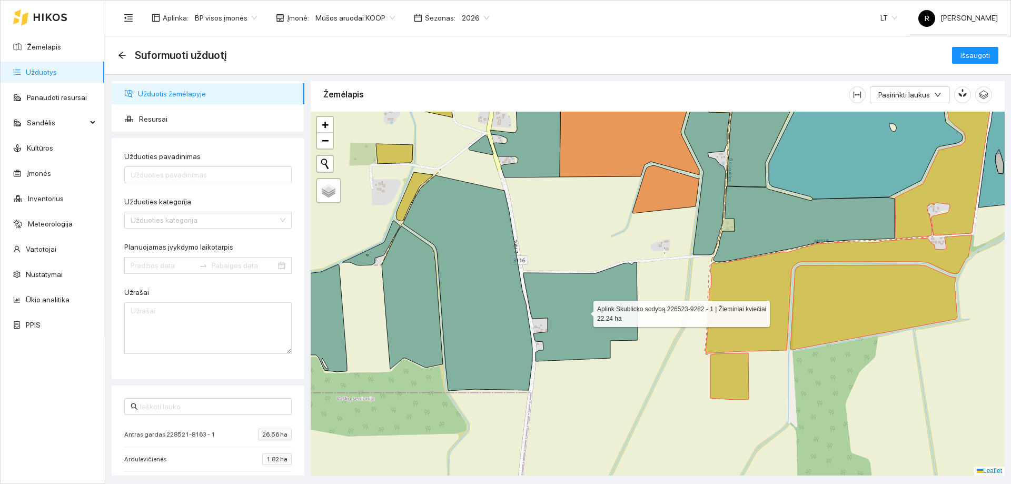
click at [593, 314] on icon at bounding box center [581, 311] width 114 height 99
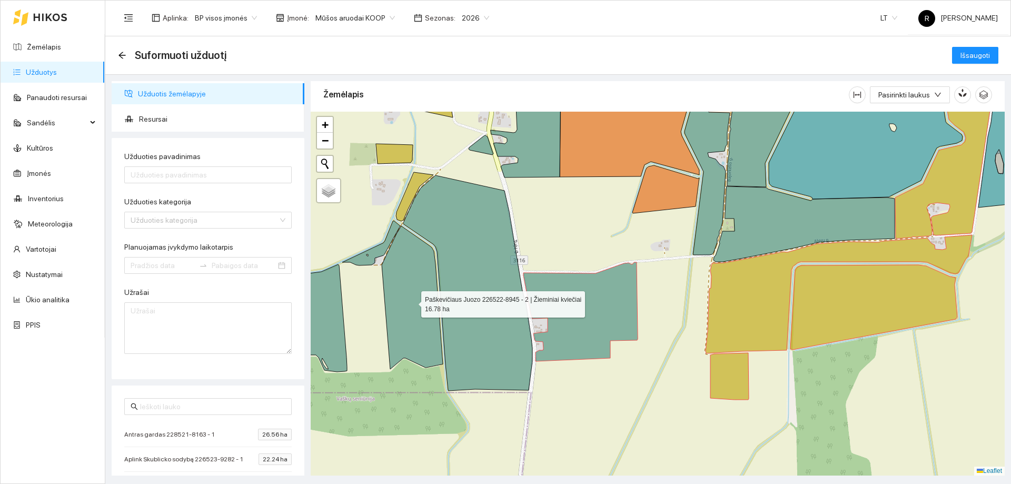
click at [415, 322] on icon at bounding box center [412, 297] width 61 height 143
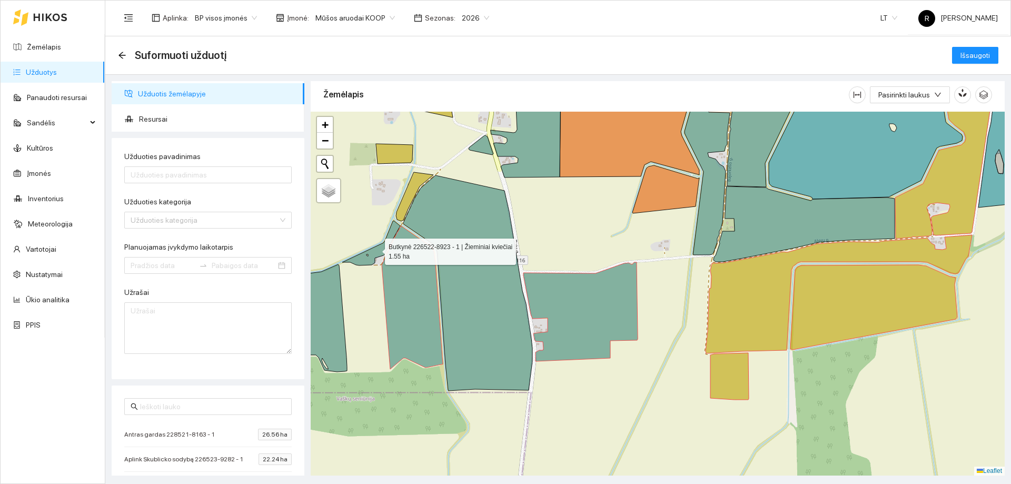
click at [372, 254] on icon at bounding box center [371, 243] width 58 height 45
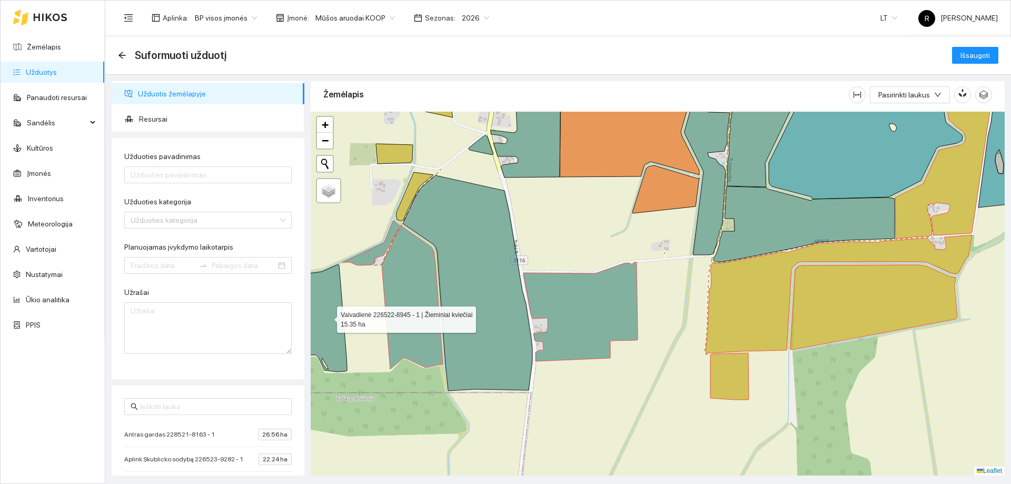
drag, startPoint x: 328, startPoint y: 318, endPoint x: 334, endPoint y: 301, distance: 17.7
click at [329, 312] on icon at bounding box center [309, 317] width 76 height 107
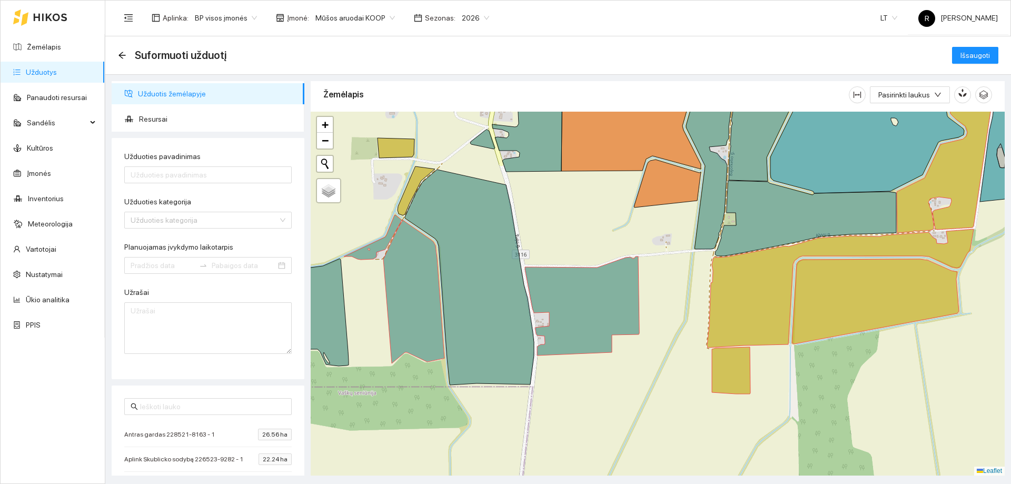
click at [406, 187] on div at bounding box center [658, 294] width 694 height 364
click at [415, 188] on icon at bounding box center [416, 190] width 37 height 49
click at [412, 150] on icon at bounding box center [396, 148] width 37 height 20
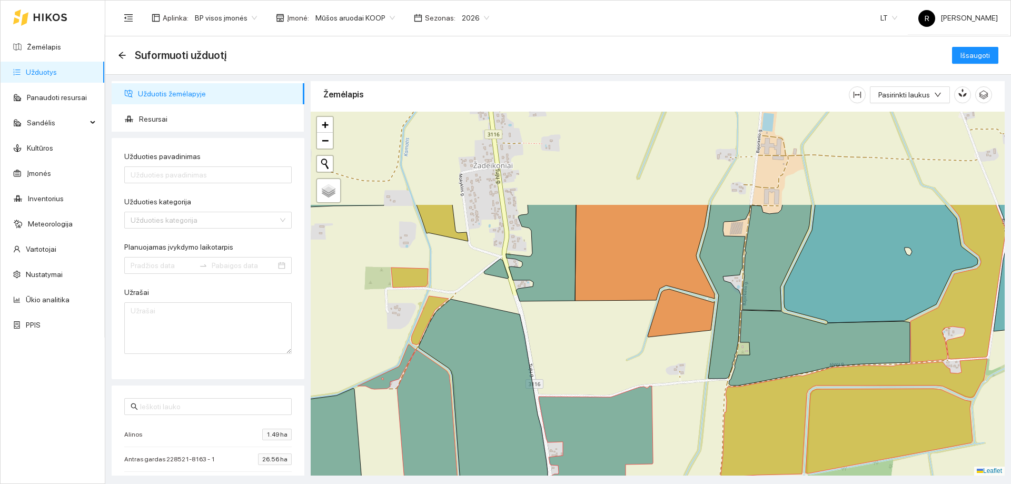
drag, startPoint x: 623, startPoint y: 222, endPoint x: 635, endPoint y: 386, distance: 163.8
click at [629, 388] on div at bounding box center [658, 294] width 694 height 364
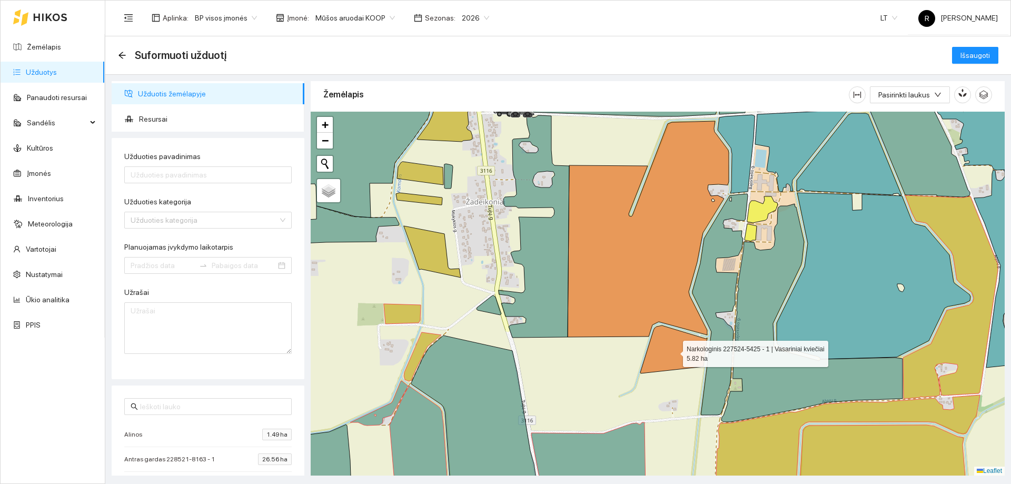
click at [684, 358] on icon at bounding box center [673, 350] width 67 height 48
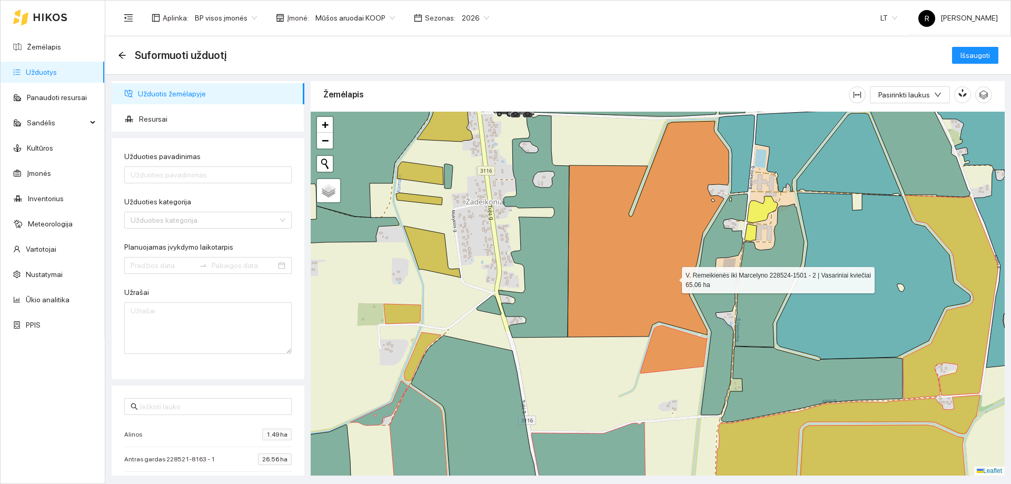
click at [672, 272] on icon at bounding box center [648, 229] width 161 height 216
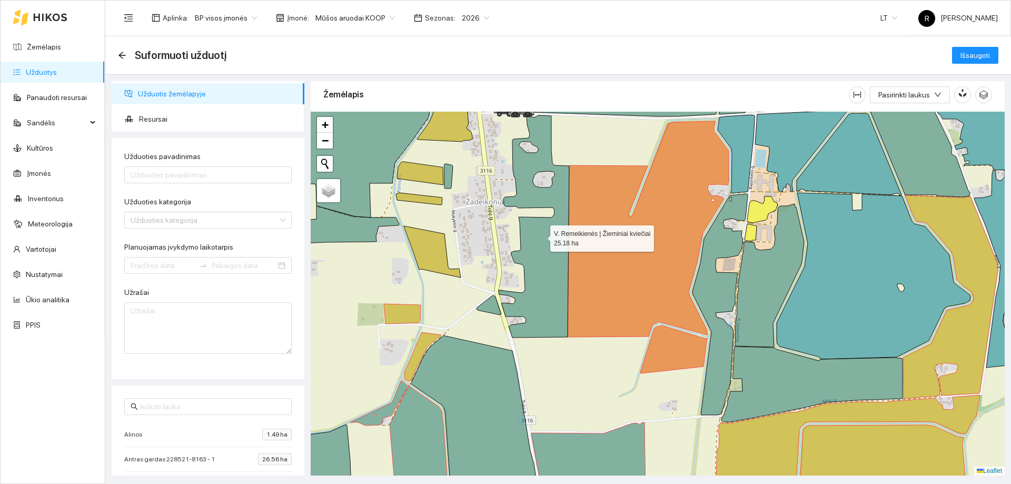
click at [551, 287] on icon at bounding box center [534, 226] width 71 height 223
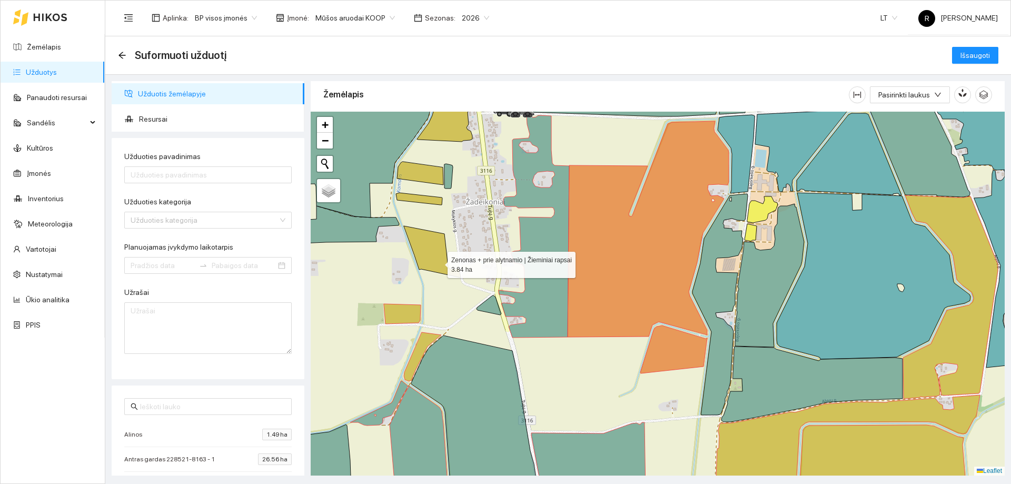
click at [438, 262] on icon at bounding box center [432, 252] width 57 height 52
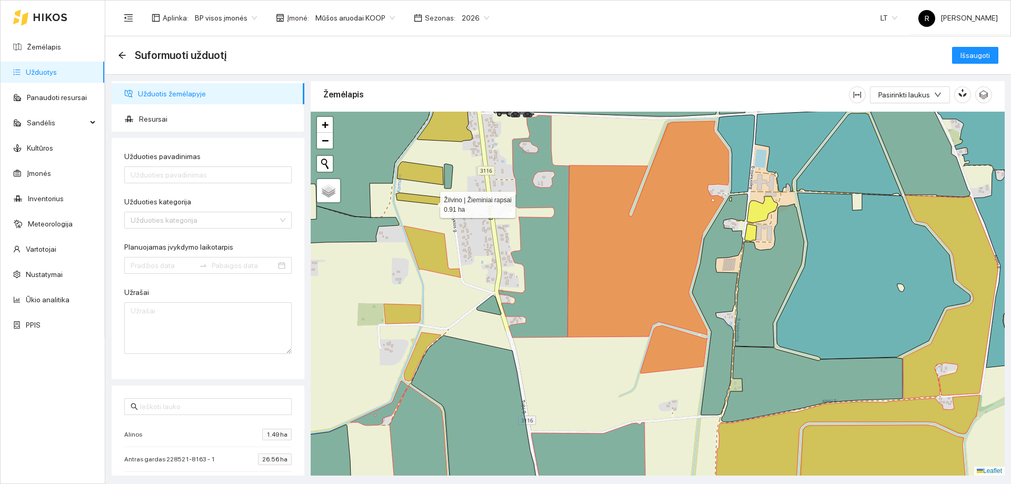
click at [431, 202] on icon at bounding box center [419, 199] width 46 height 12
click at [425, 201] on icon at bounding box center [420, 198] width 46 height 12
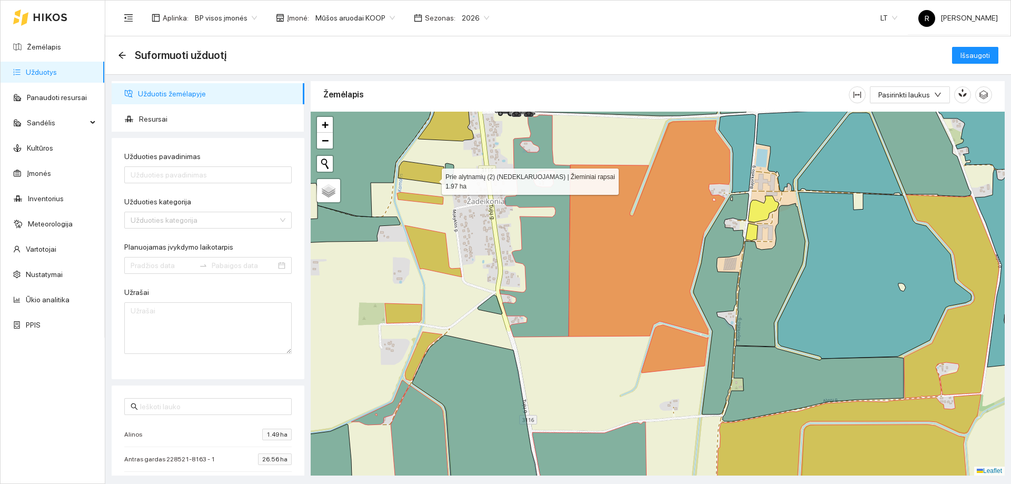
click at [432, 179] on icon at bounding box center [421, 172] width 46 height 23
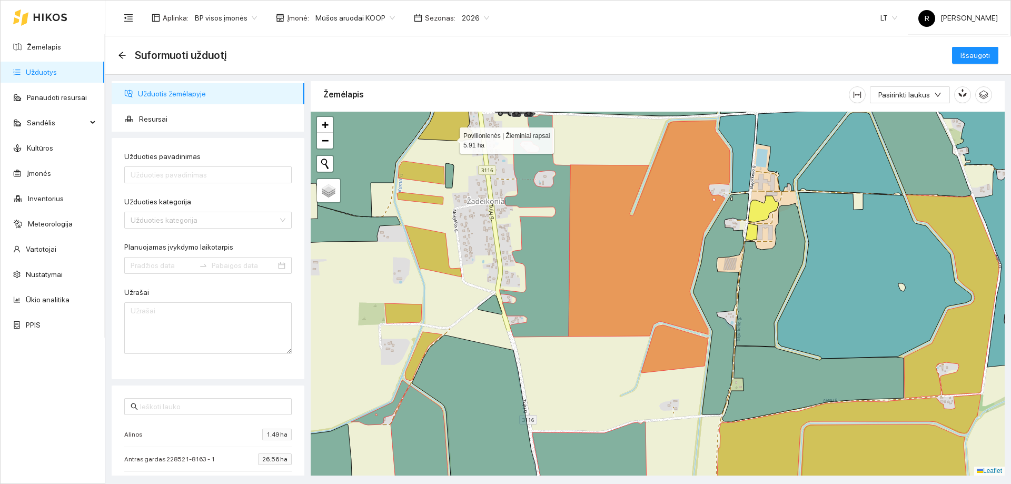
click at [451, 137] on icon at bounding box center [448, 110] width 60 height 61
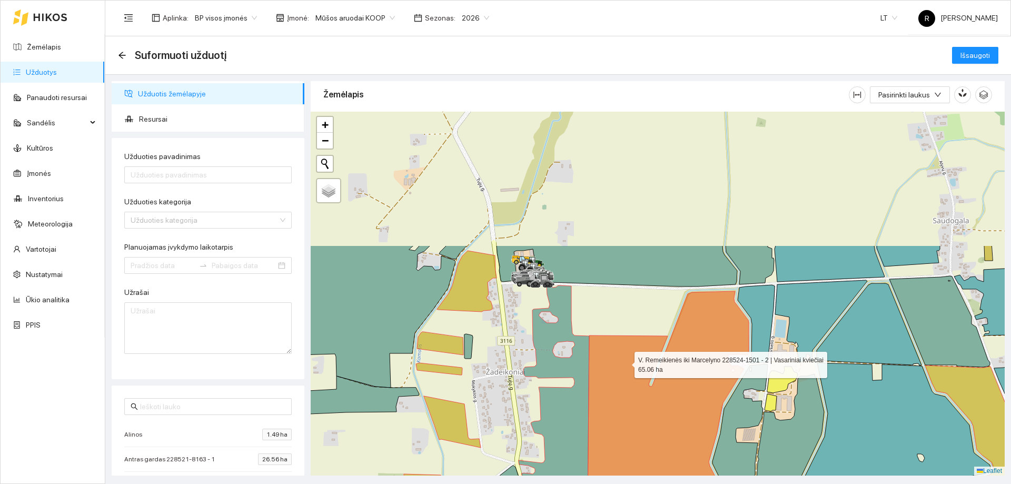
drag, startPoint x: 606, startPoint y: 190, endPoint x: 626, endPoint y: 362, distance: 172.8
click at [625, 362] on icon at bounding box center [668, 399] width 161 height 216
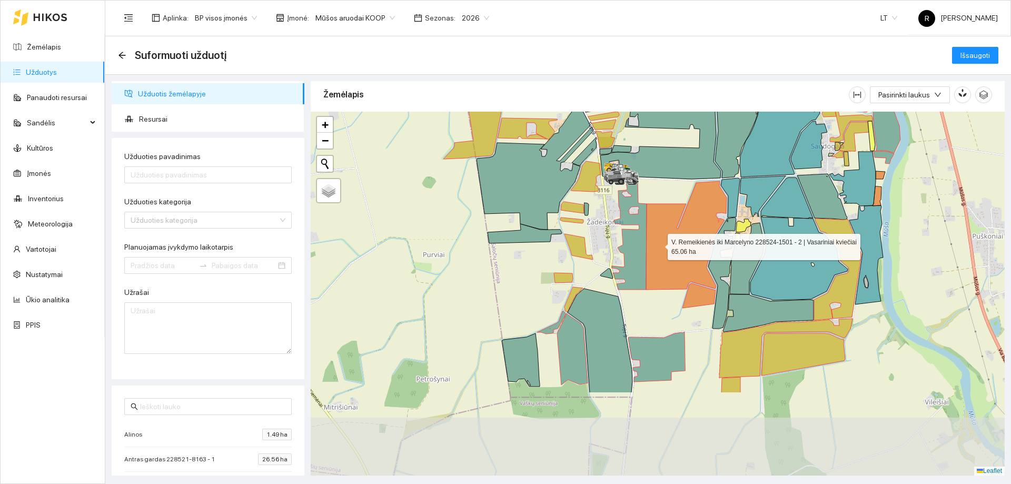
drag, startPoint x: 626, startPoint y: 367, endPoint x: 662, endPoint y: 218, distance: 153.3
click at [662, 218] on icon at bounding box center [686, 235] width 81 height 109
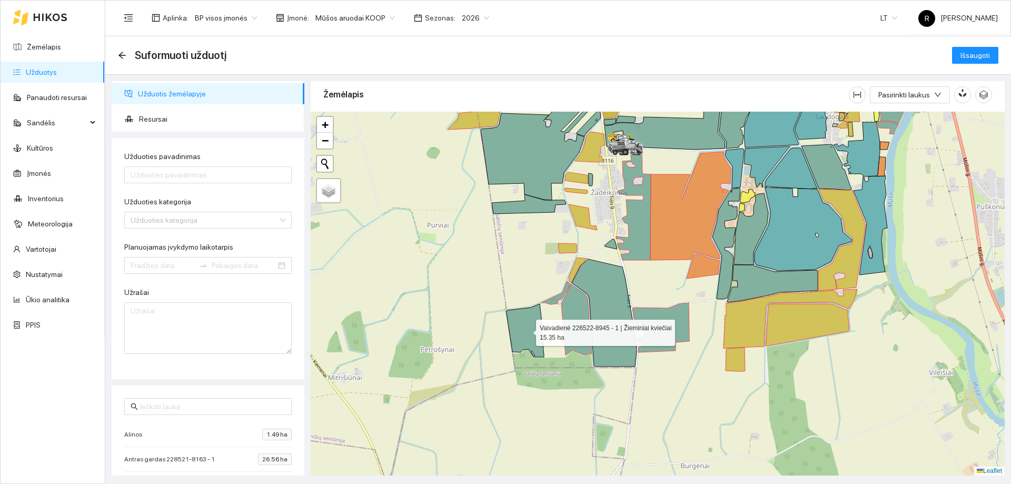
click at [520, 333] on icon at bounding box center [525, 330] width 38 height 53
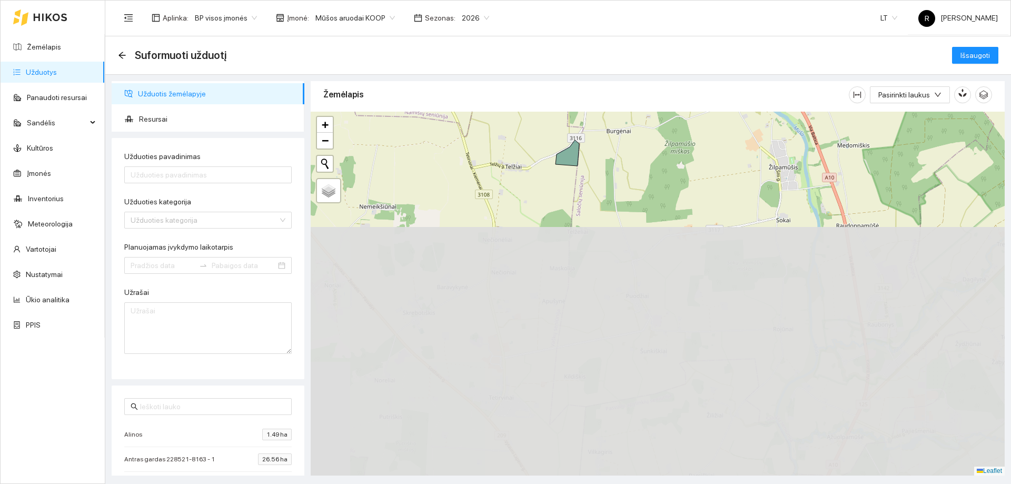
drag, startPoint x: 563, startPoint y: 395, endPoint x: 486, endPoint y: 97, distance: 307.0
click at [486, 97] on div "Žemėlapis Pasirinkti laukus" at bounding box center [658, 275] width 694 height 395
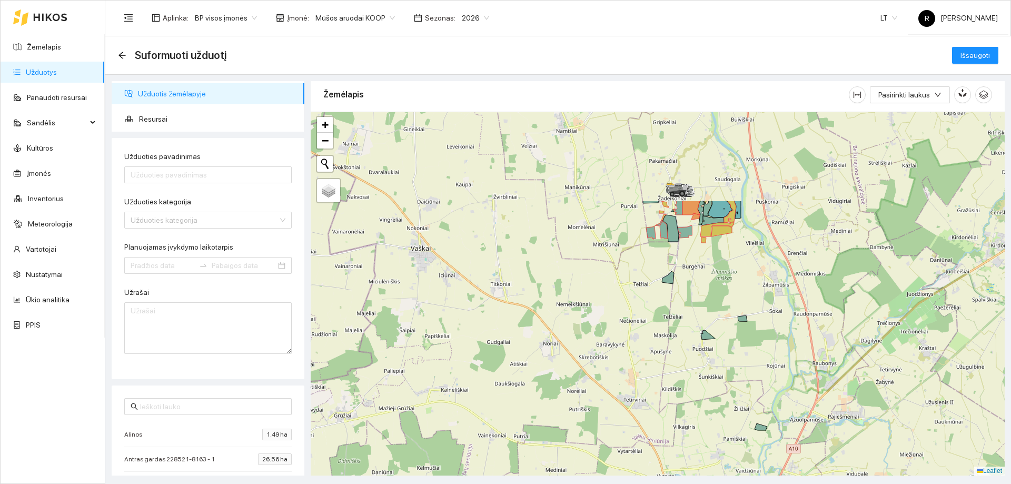
drag, startPoint x: 725, startPoint y: 169, endPoint x: 728, endPoint y: 310, distance: 140.7
click at [729, 309] on div at bounding box center [658, 294] width 694 height 364
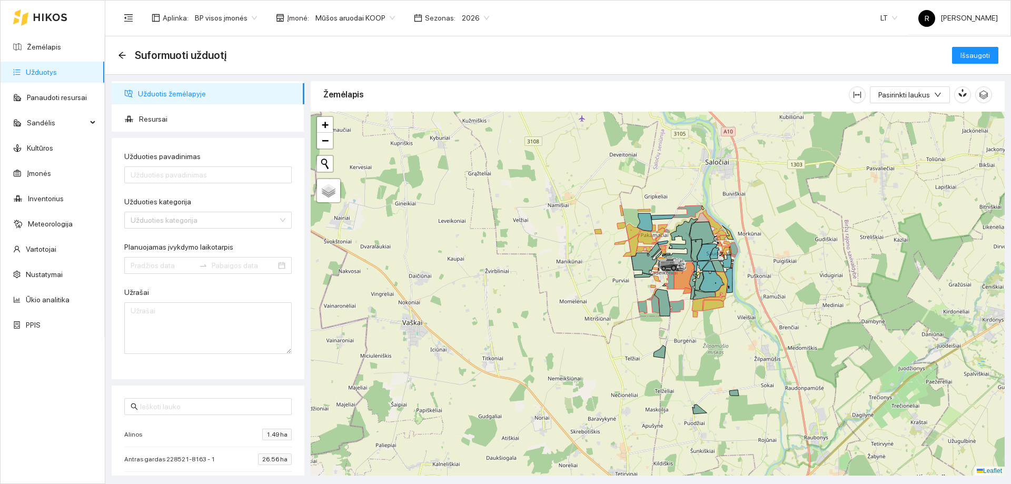
drag, startPoint x: 754, startPoint y: 300, endPoint x: 754, endPoint y: 323, distance: 23.2
click at [751, 341] on div at bounding box center [658, 294] width 694 height 364
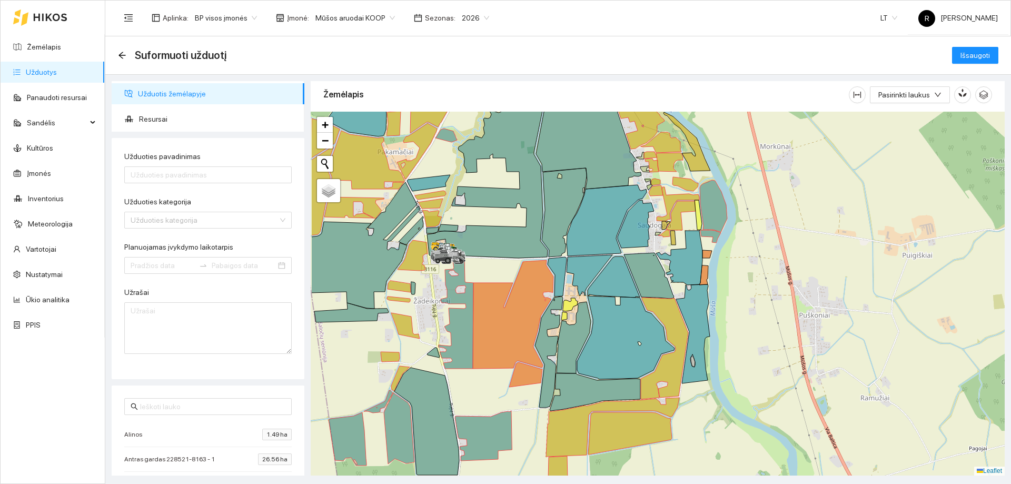
drag, startPoint x: 718, startPoint y: 265, endPoint x: 834, endPoint y: 307, distance: 122.4
click at [834, 307] on div at bounding box center [658, 294] width 694 height 364
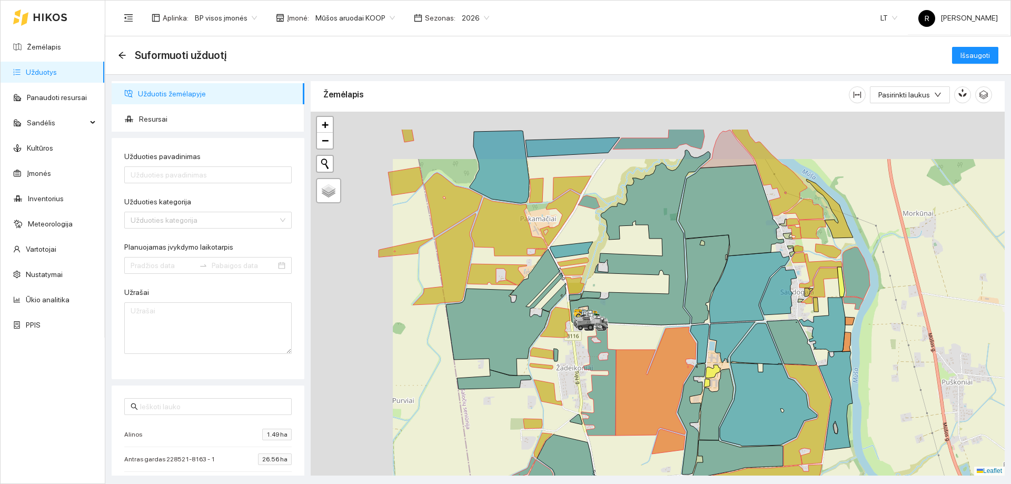
drag, startPoint x: 758, startPoint y: 341, endPoint x: 879, endPoint y: 407, distance: 137.2
click at [878, 408] on div at bounding box center [658, 294] width 694 height 364
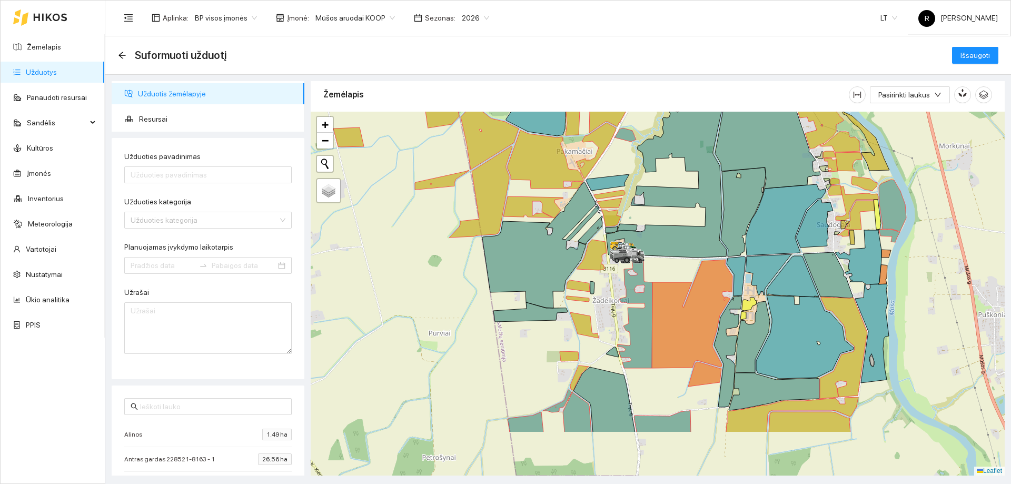
drag, startPoint x: 727, startPoint y: 335, endPoint x: 743, endPoint y: 261, distance: 75.3
click at [742, 252] on div at bounding box center [658, 294] width 694 height 364
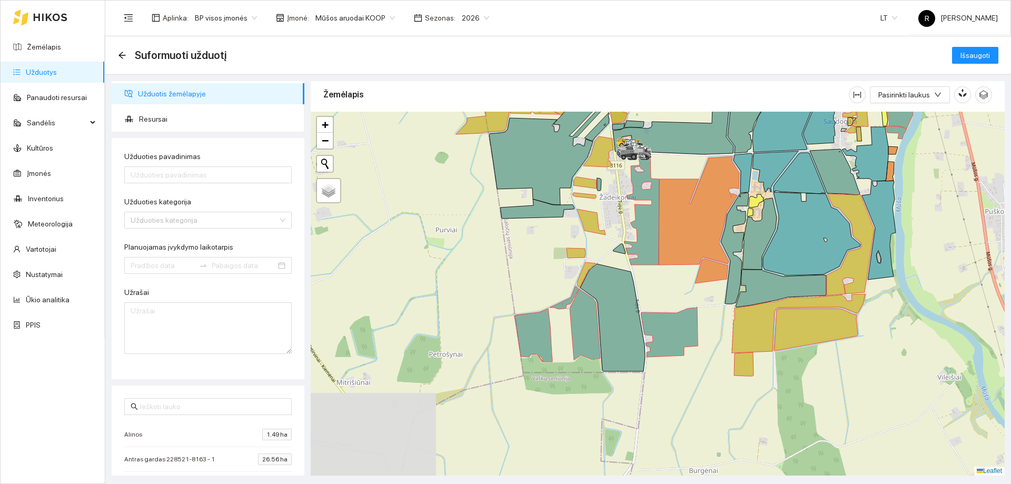
drag, startPoint x: 704, startPoint y: 389, endPoint x: 711, endPoint y: 286, distance: 102.9
click at [711, 286] on div at bounding box center [658, 294] width 694 height 364
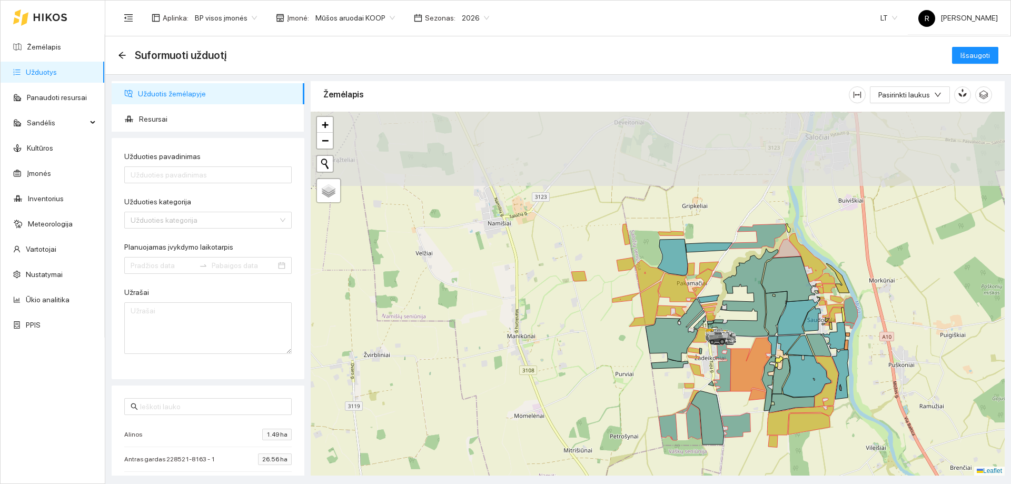
drag, startPoint x: 856, startPoint y: 255, endPoint x: 881, endPoint y: 346, distance: 94.3
click at [881, 346] on div at bounding box center [658, 294] width 694 height 364
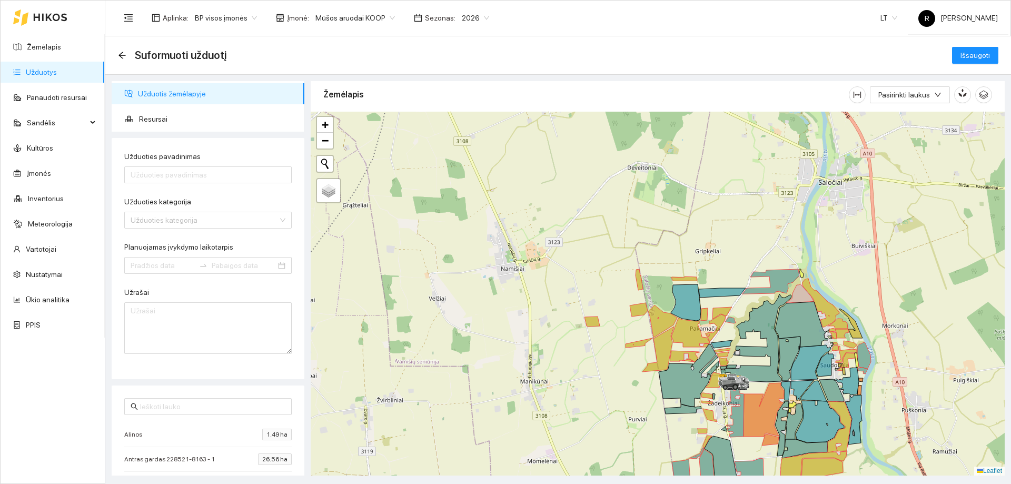
click at [880, 342] on div at bounding box center [658, 294] width 694 height 364
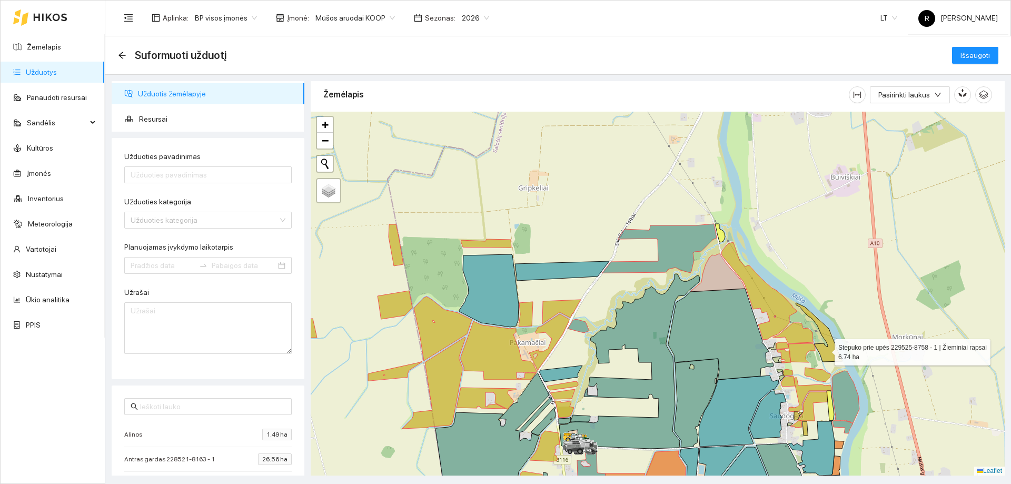
click at [825, 350] on icon at bounding box center [819, 332] width 47 height 59
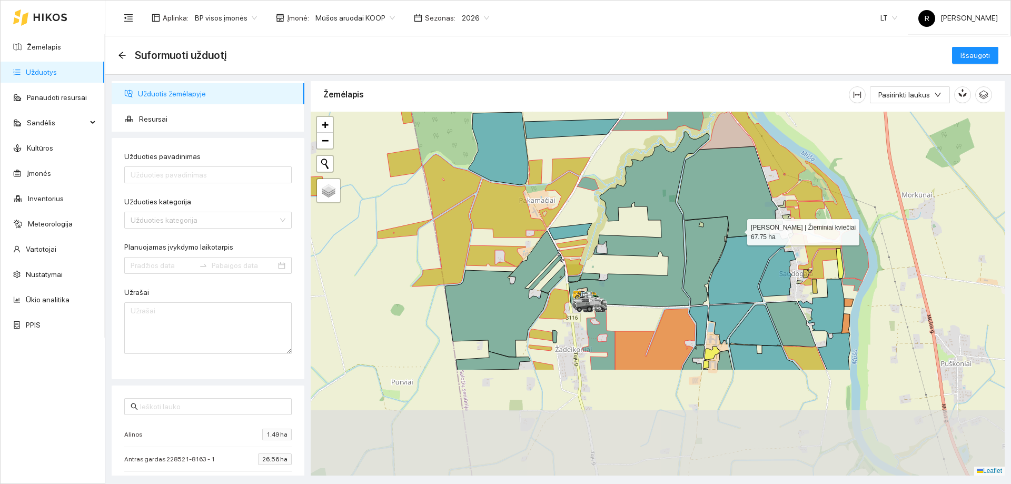
drag, startPoint x: 727, startPoint y: 377, endPoint x: 741, endPoint y: 234, distance: 143.9
click at [738, 231] on icon at bounding box center [730, 191] width 105 height 91
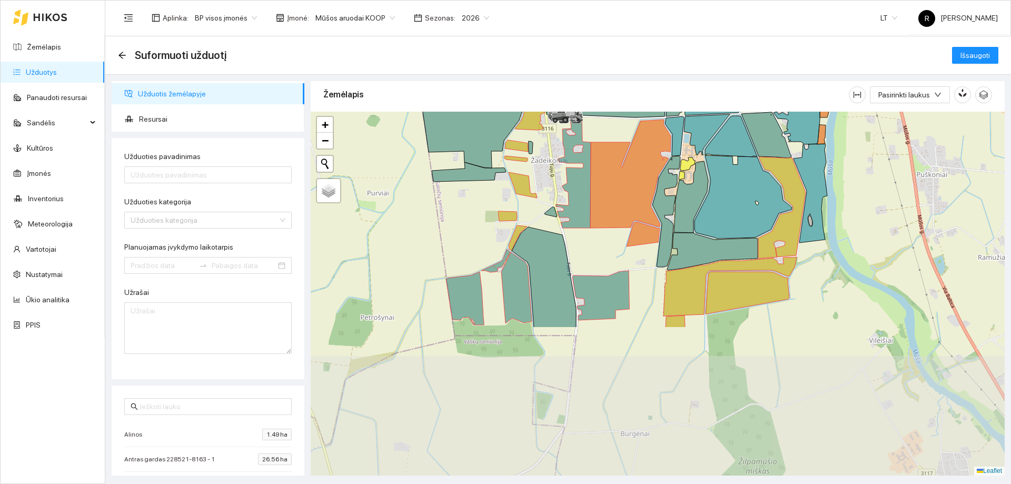
drag, startPoint x: 652, startPoint y: 338, endPoint x: 616, endPoint y: 233, distance: 110.6
click at [624, 159] on div at bounding box center [658, 294] width 694 height 364
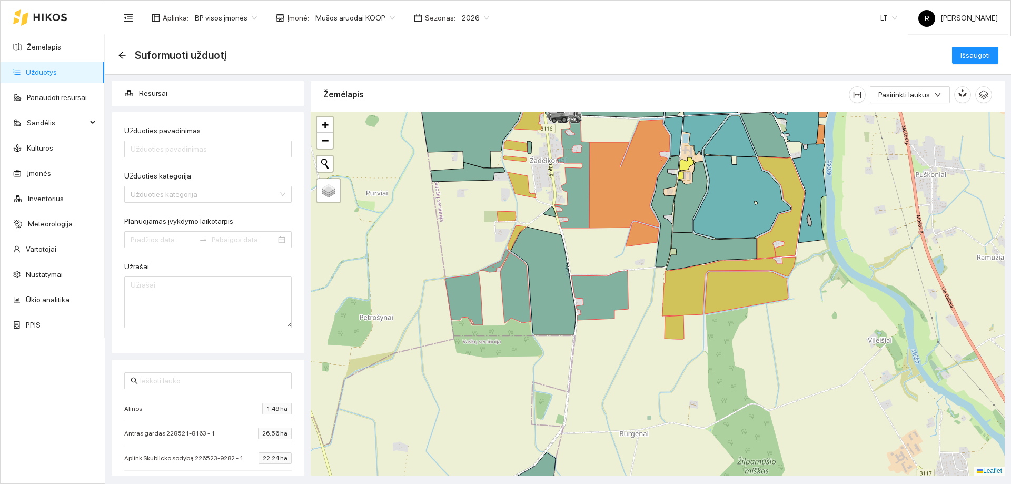
scroll to position [0, 0]
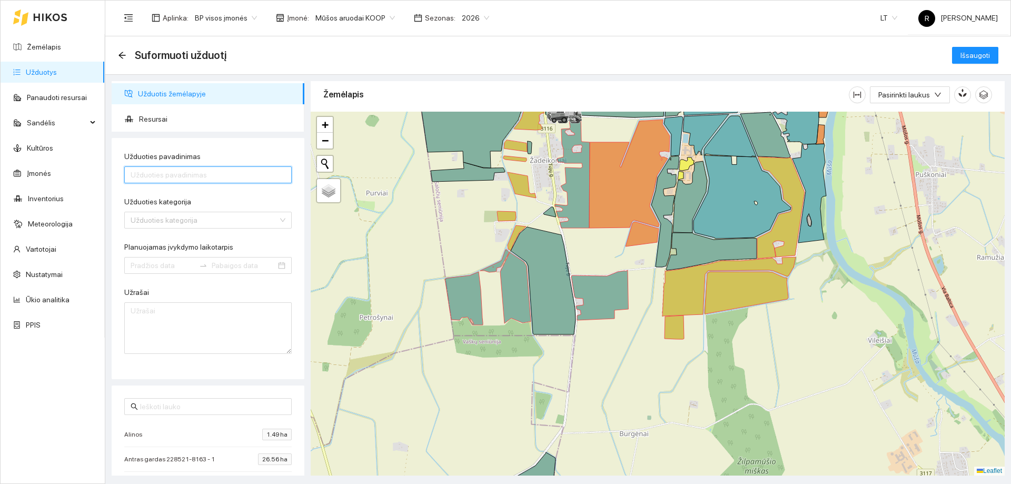
click at [154, 176] on input "Užduoties pavadinimas" at bounding box center [207, 174] width 167 height 17
click at [161, 218] on input "Užduoties kategorija" at bounding box center [204, 220] width 147 height 16
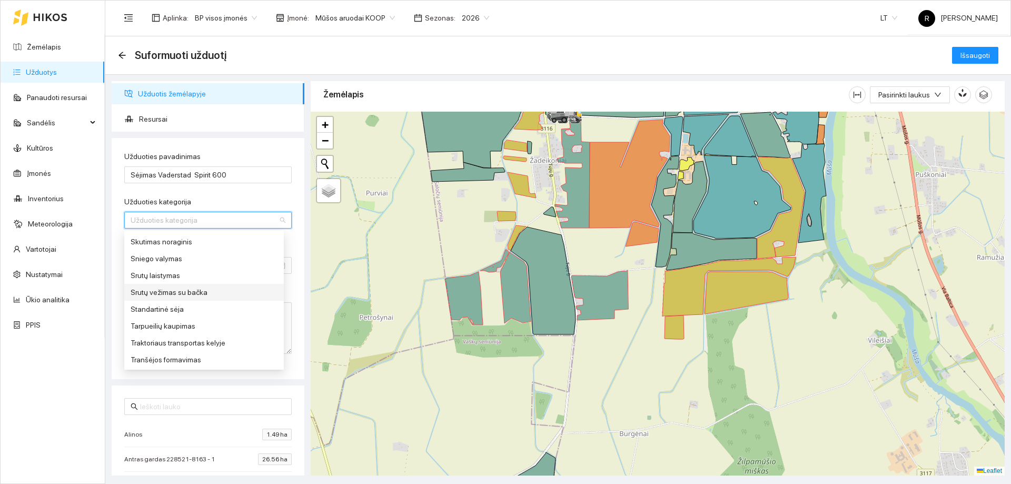
scroll to position [527, 0]
click at [156, 307] on div "Standartinė sėja" at bounding box center [204, 305] width 147 height 12
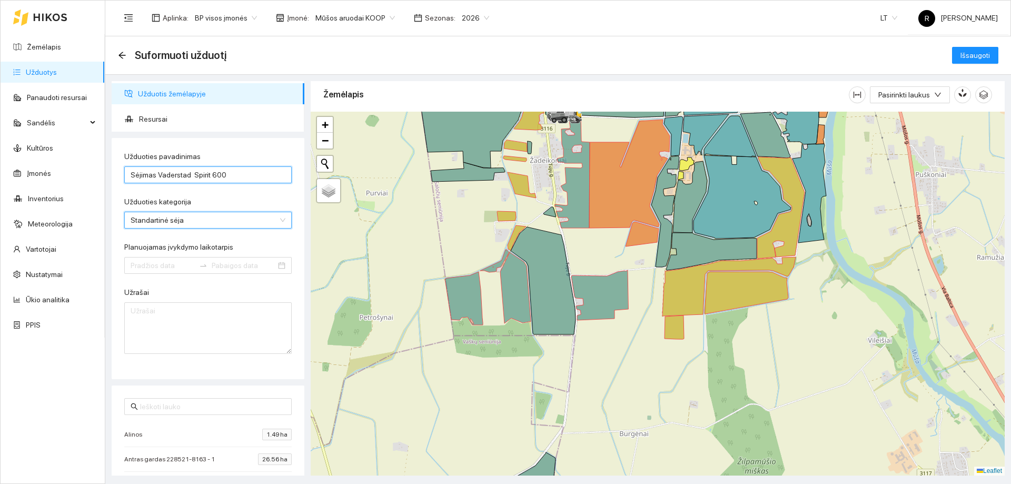
click at [239, 176] on input "Sėjimas Vaderstad Spirit 600" at bounding box center [207, 174] width 167 height 17
type input "Sėjimas Vaderstad Spirit 600 ž. kviečiai"
click at [972, 54] on span "Išsaugoti" at bounding box center [975, 56] width 29 height 12
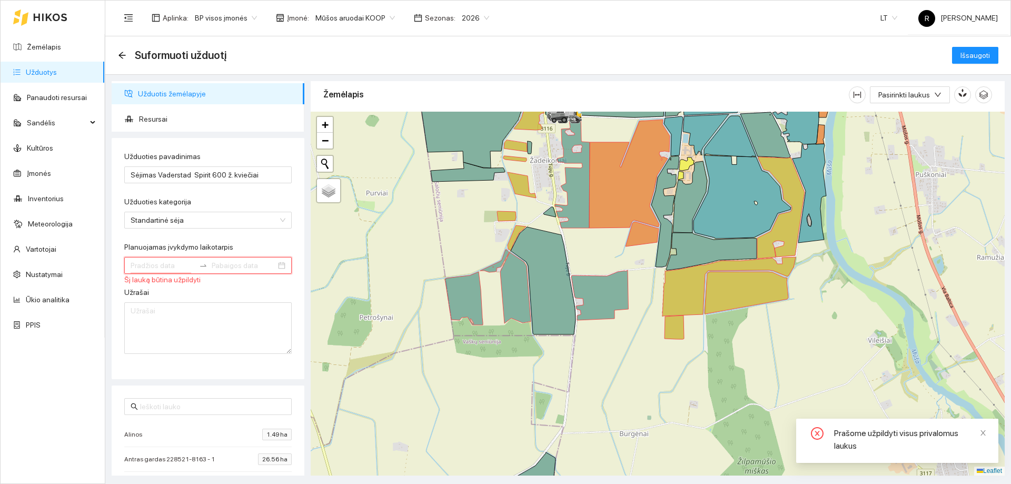
click at [153, 263] on input "Planuojamas įvykdymo laikotarpis" at bounding box center [163, 266] width 64 height 12
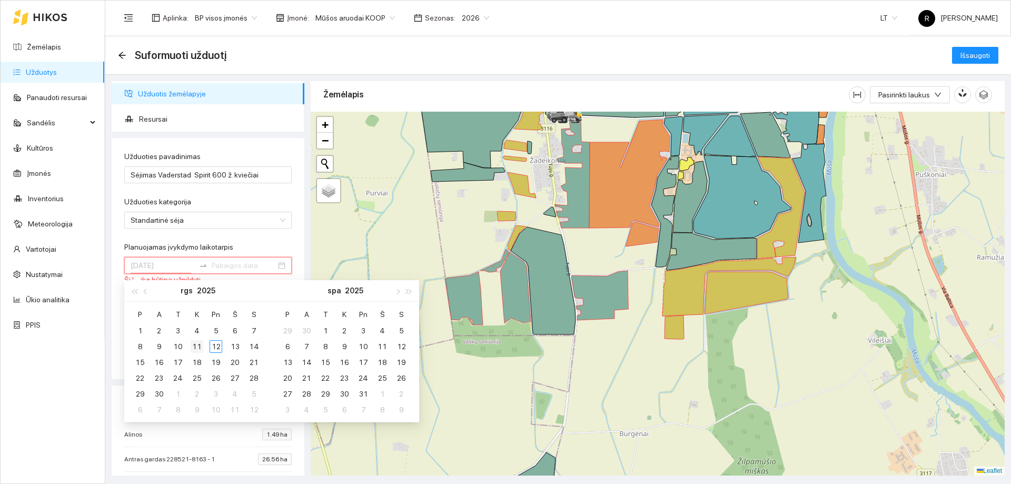
type input "[DATE]"
click at [194, 348] on div "11" at bounding box center [197, 346] width 13 height 13
type input "[DATE]"
click at [362, 396] on div "31" at bounding box center [363, 394] width 13 height 13
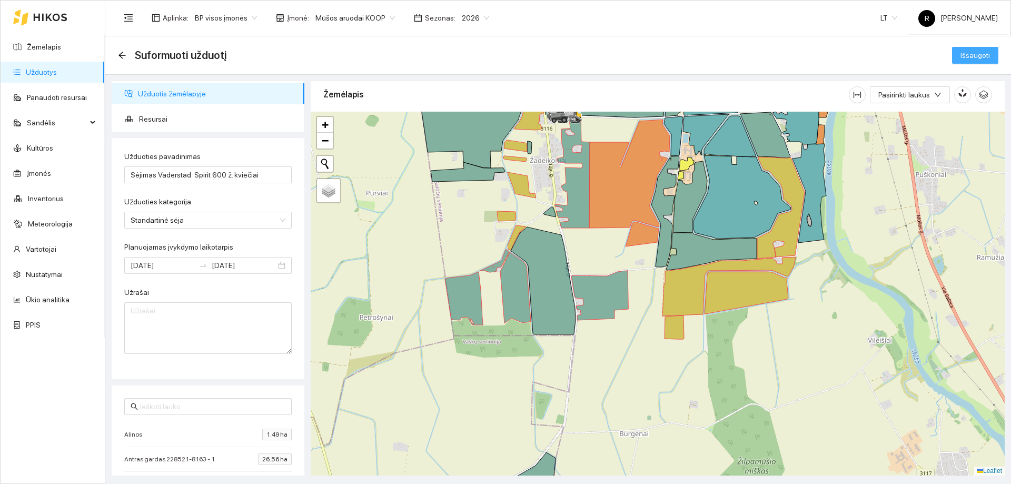
click at [989, 56] on span "Išsaugoti" at bounding box center [975, 56] width 29 height 12
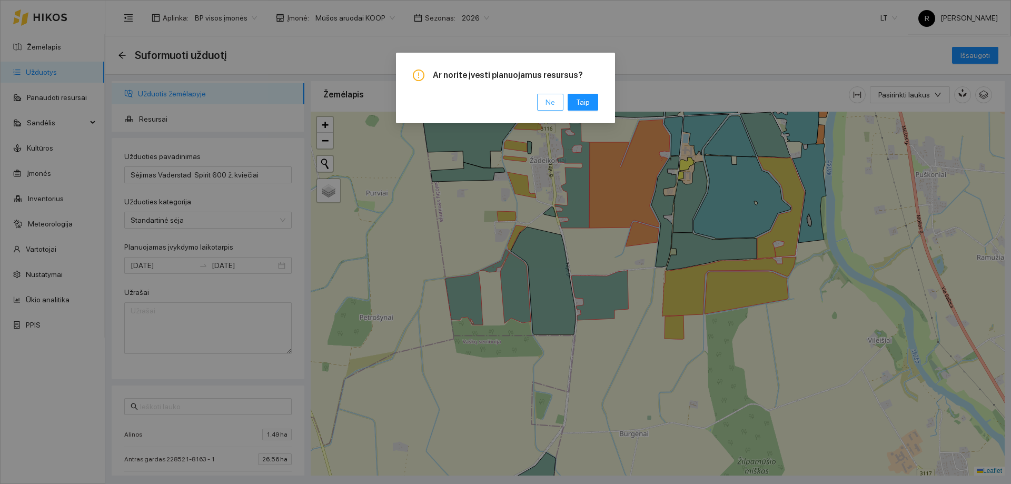
click at [551, 104] on span "Ne" at bounding box center [550, 102] width 9 height 12
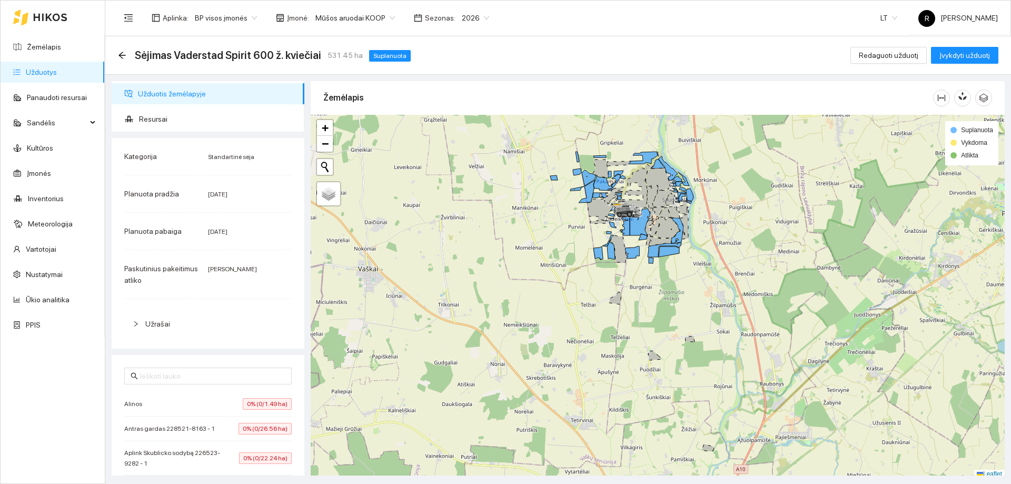
scroll to position [3, 0]
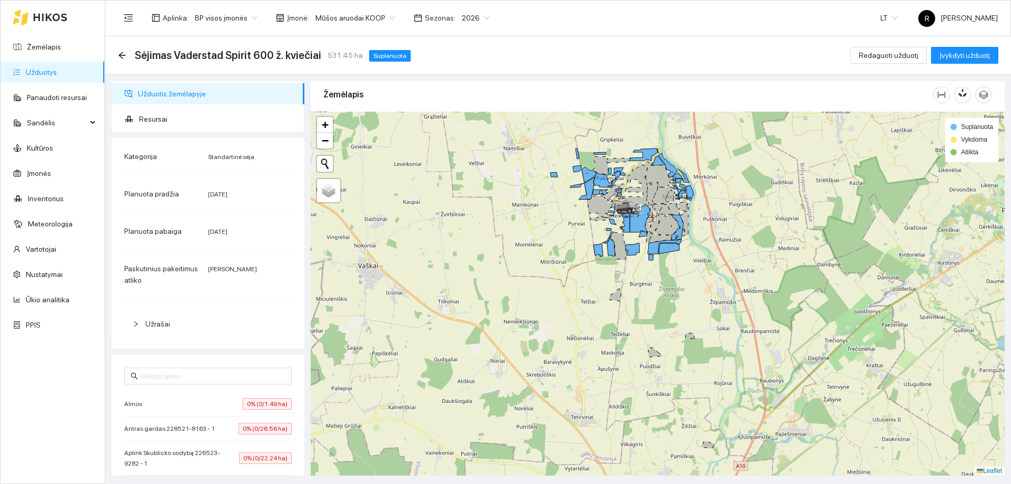
click at [633, 204] on icon at bounding box center [635, 182] width 35 height 43
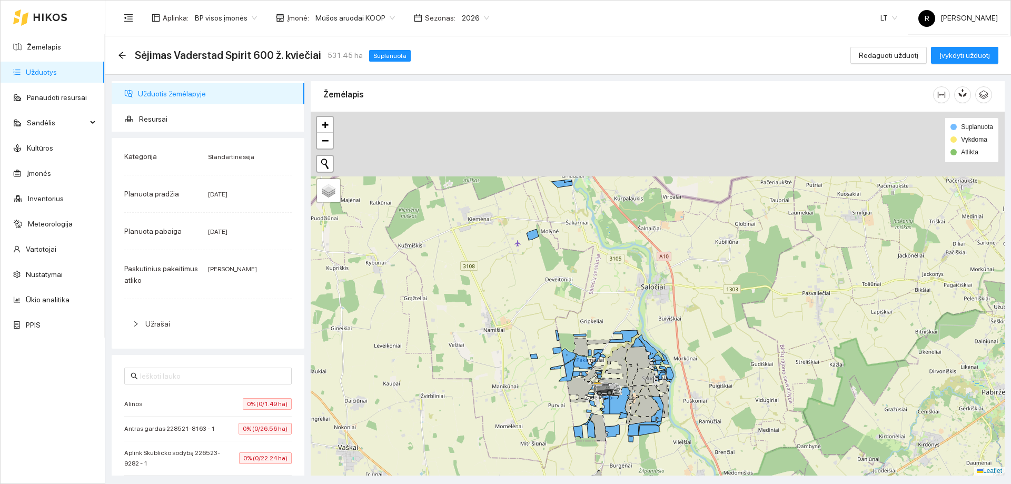
drag, startPoint x: 717, startPoint y: 274, endPoint x: 706, endPoint y: 315, distance: 42.7
click at [706, 315] on div at bounding box center [658, 294] width 694 height 364
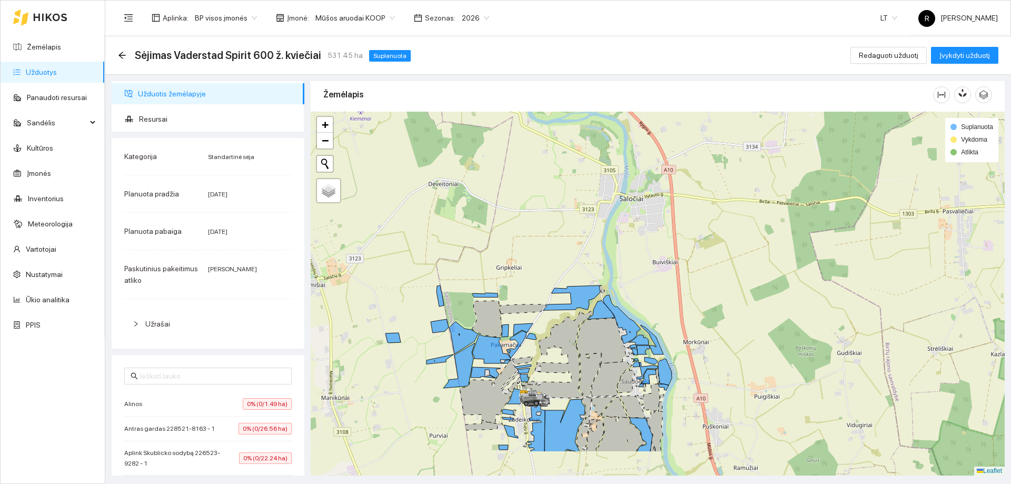
drag, startPoint x: 545, startPoint y: 270, endPoint x: 556, endPoint y: 242, distance: 30.5
click at [556, 242] on div at bounding box center [658, 294] width 694 height 364
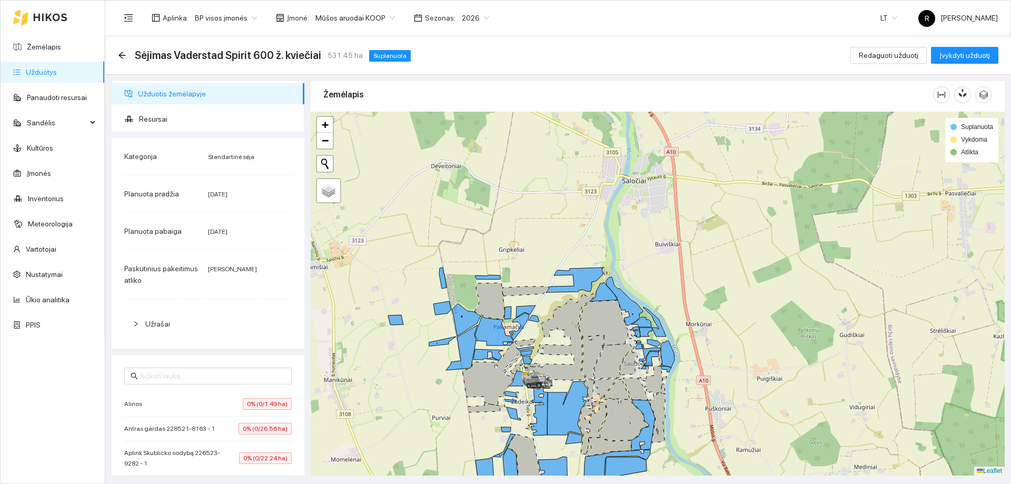
drag, startPoint x: 561, startPoint y: 361, endPoint x: 559, endPoint y: 301, distance: 60.1
click at [559, 301] on div at bounding box center [658, 294] width 694 height 364
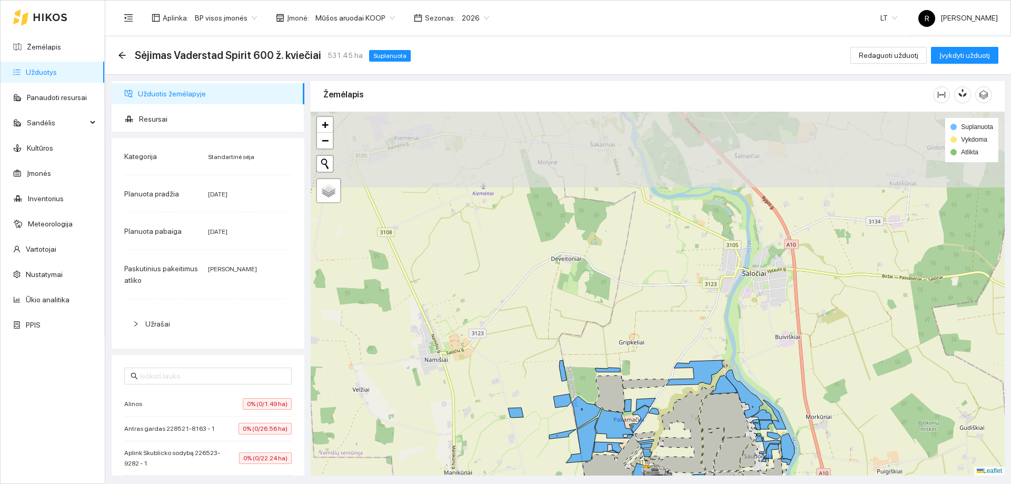
drag, startPoint x: 644, startPoint y: 179, endPoint x: 688, endPoint y: 378, distance: 204.0
click at [687, 380] on div at bounding box center [658, 294] width 694 height 364
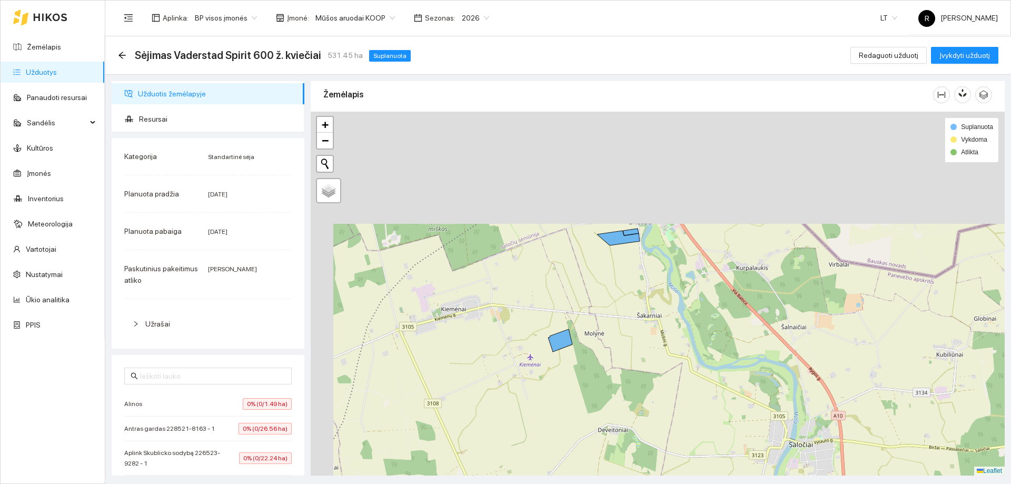
drag, startPoint x: 602, startPoint y: 211, endPoint x: 642, endPoint y: 334, distance: 129.8
click at [642, 334] on div at bounding box center [658, 294] width 694 height 364
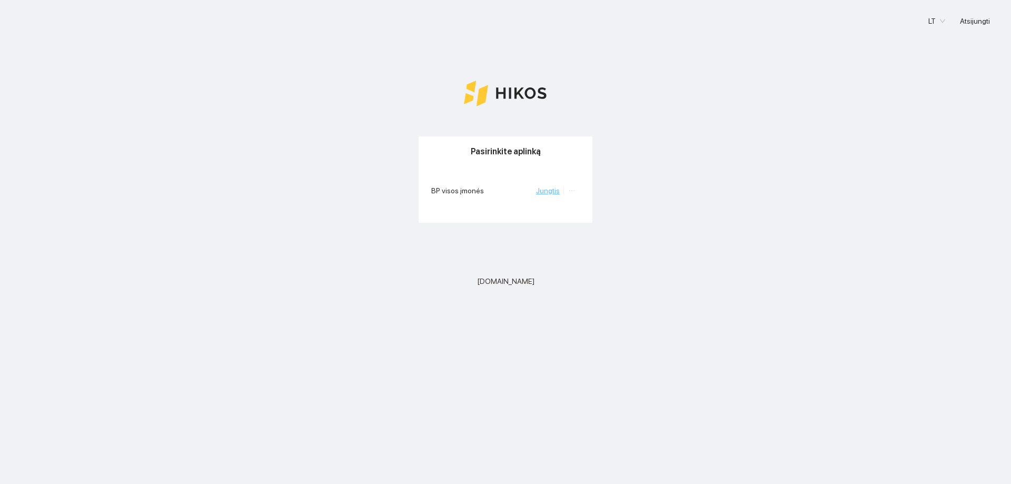
click at [551, 193] on link "Jungtis" at bounding box center [548, 190] width 24 height 8
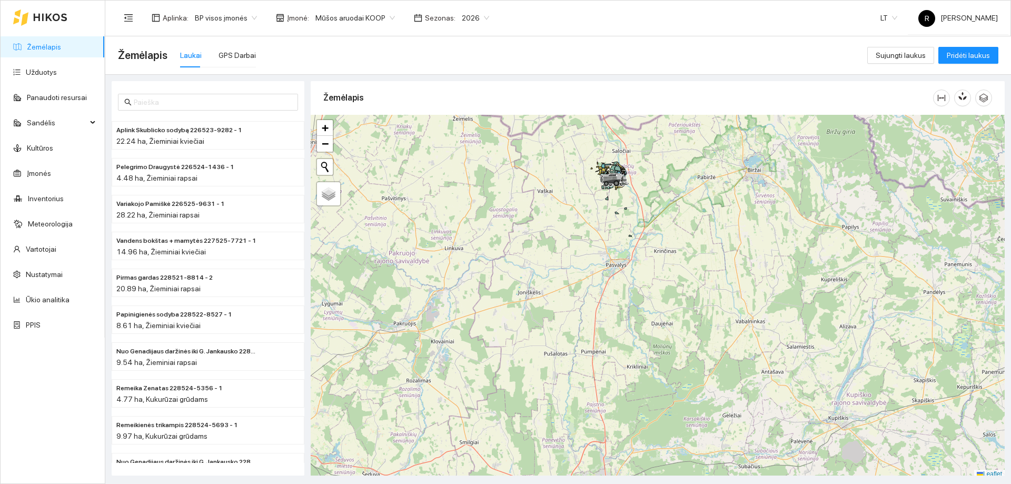
scroll to position [3, 0]
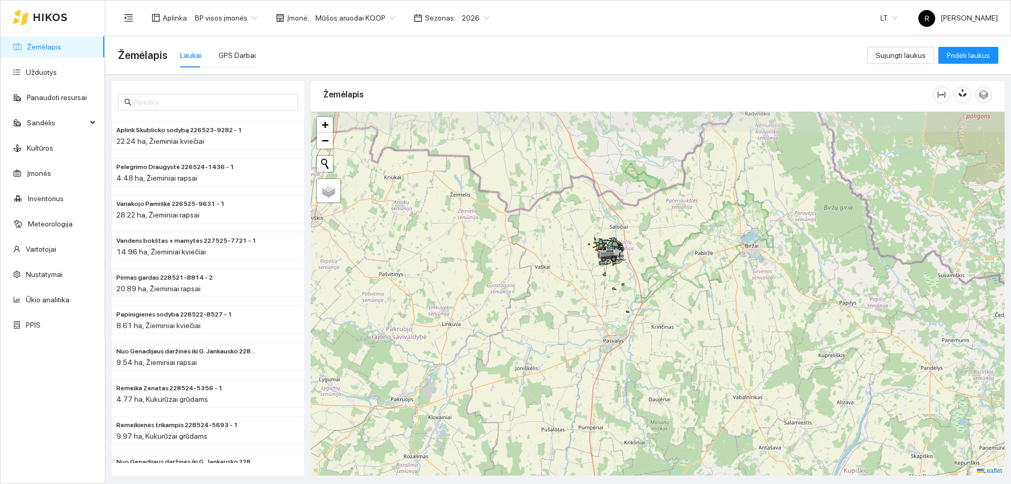
drag, startPoint x: 584, startPoint y: 214, endPoint x: 586, endPoint y: 317, distance: 102.7
click at [586, 317] on div at bounding box center [658, 294] width 694 height 364
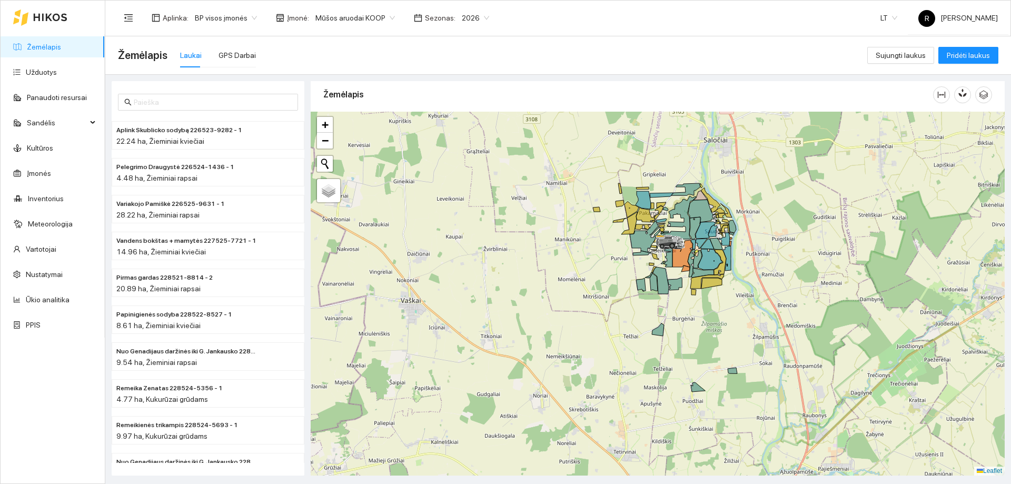
drag, startPoint x: 636, startPoint y: 252, endPoint x: 580, endPoint y: 284, distance: 64.7
click at [580, 284] on div at bounding box center [658, 294] width 694 height 364
